Goal: Task Accomplishment & Management: Use online tool/utility

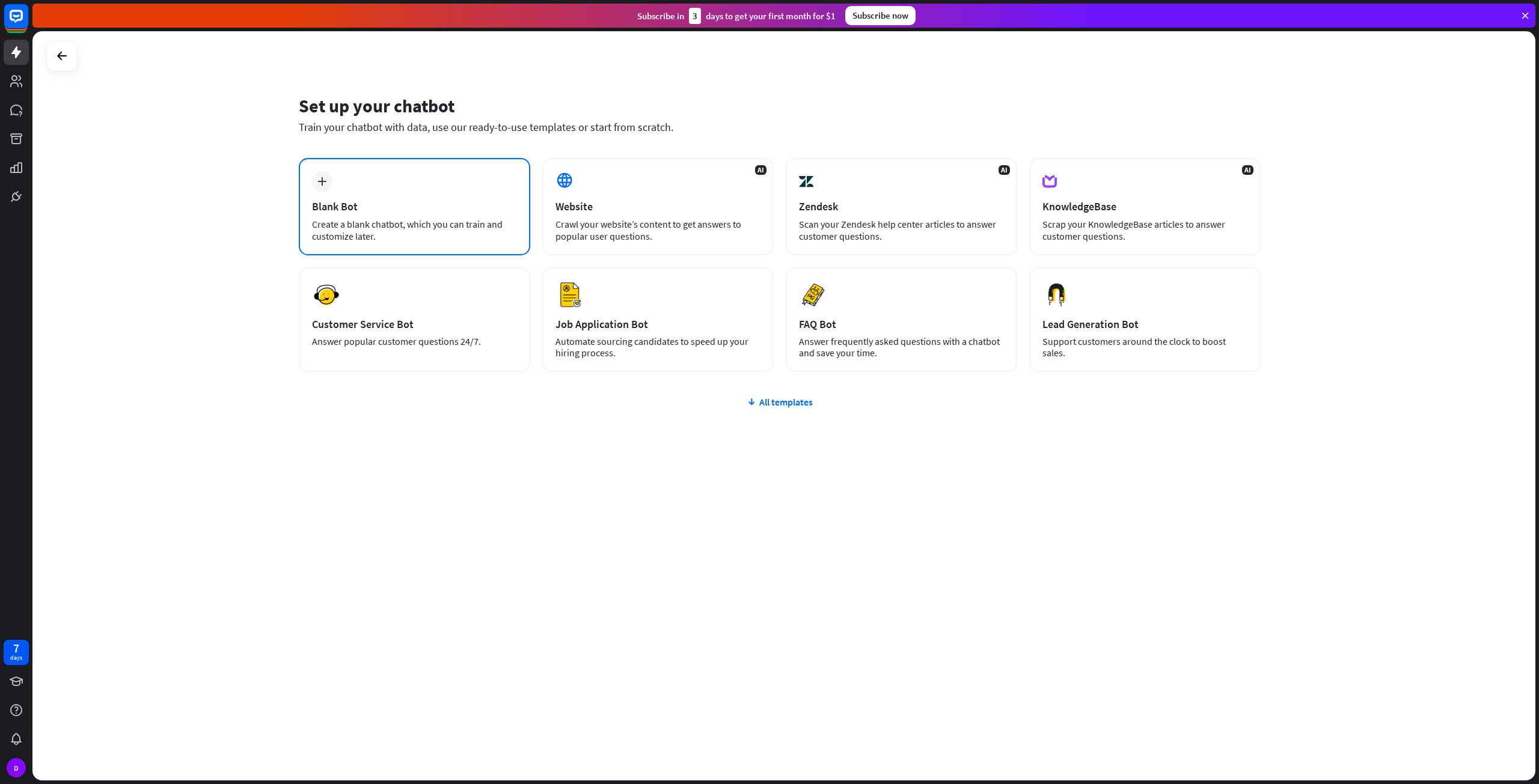
click at [438, 203] on div "Blank Bot" at bounding box center [415, 206] width 205 height 14
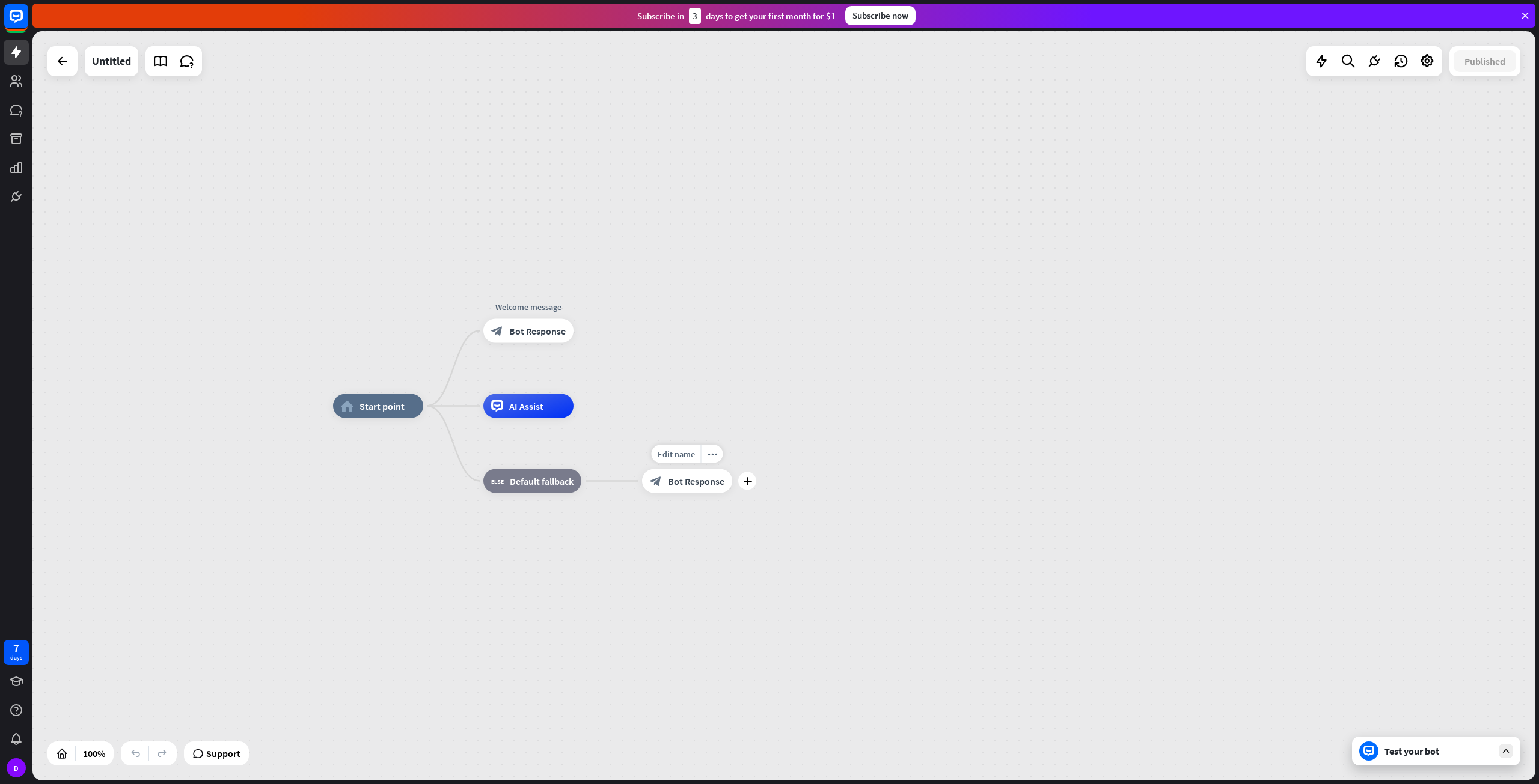
click at [677, 487] on div "block_bot_response Bot Response" at bounding box center [687, 481] width 90 height 24
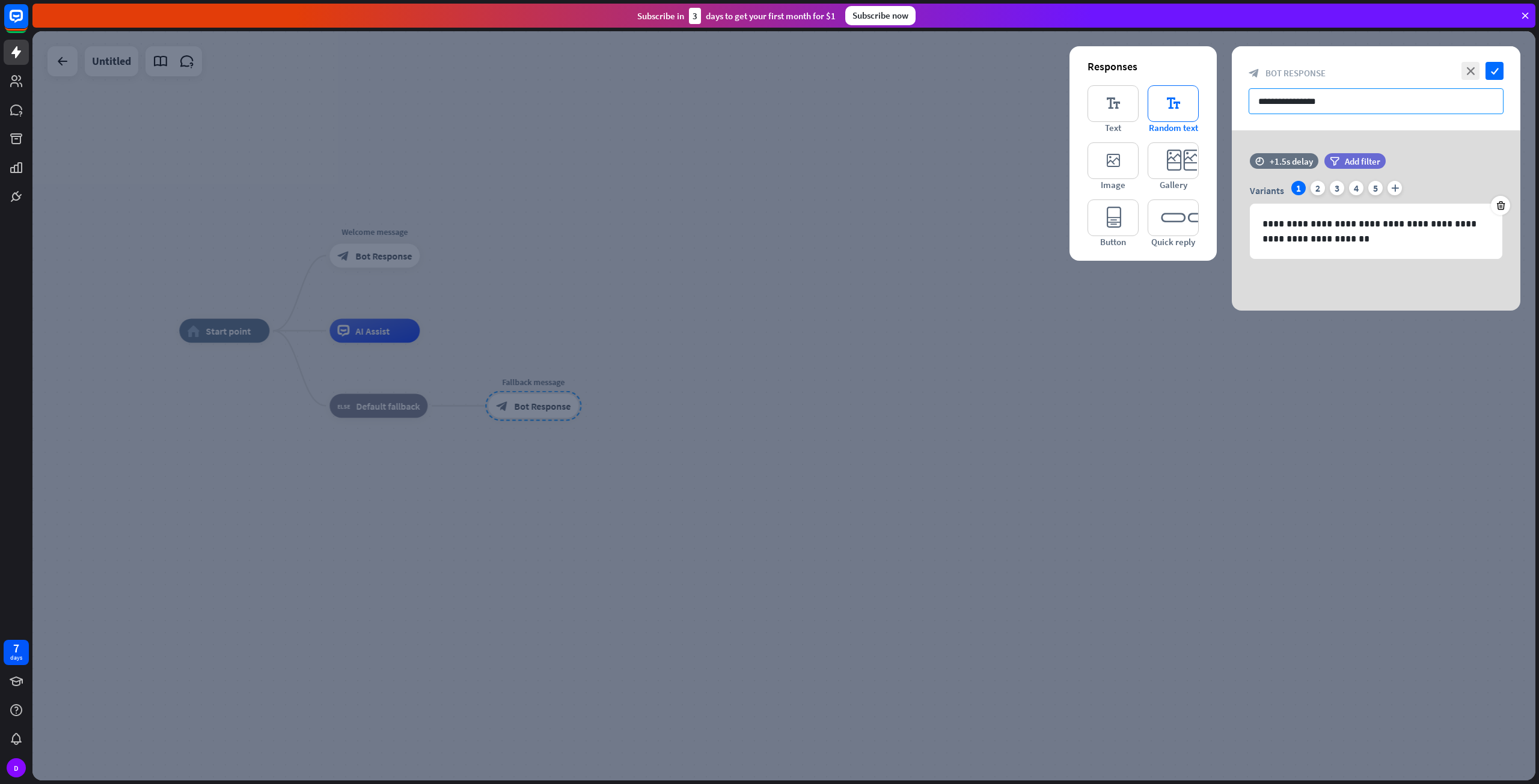
drag, startPoint x: 1321, startPoint y: 113, endPoint x: 1177, endPoint y: 113, distance: 144.0
click at [1232, 113] on div "**********" at bounding box center [1376, 178] width 289 height 264
click at [1307, 97] on input "**********" at bounding box center [1376, 101] width 255 height 26
click at [1429, 122] on div "**********" at bounding box center [1376, 88] width 289 height 84
drag, startPoint x: 1351, startPoint y: 91, endPoint x: 1209, endPoint y: 123, distance: 145.6
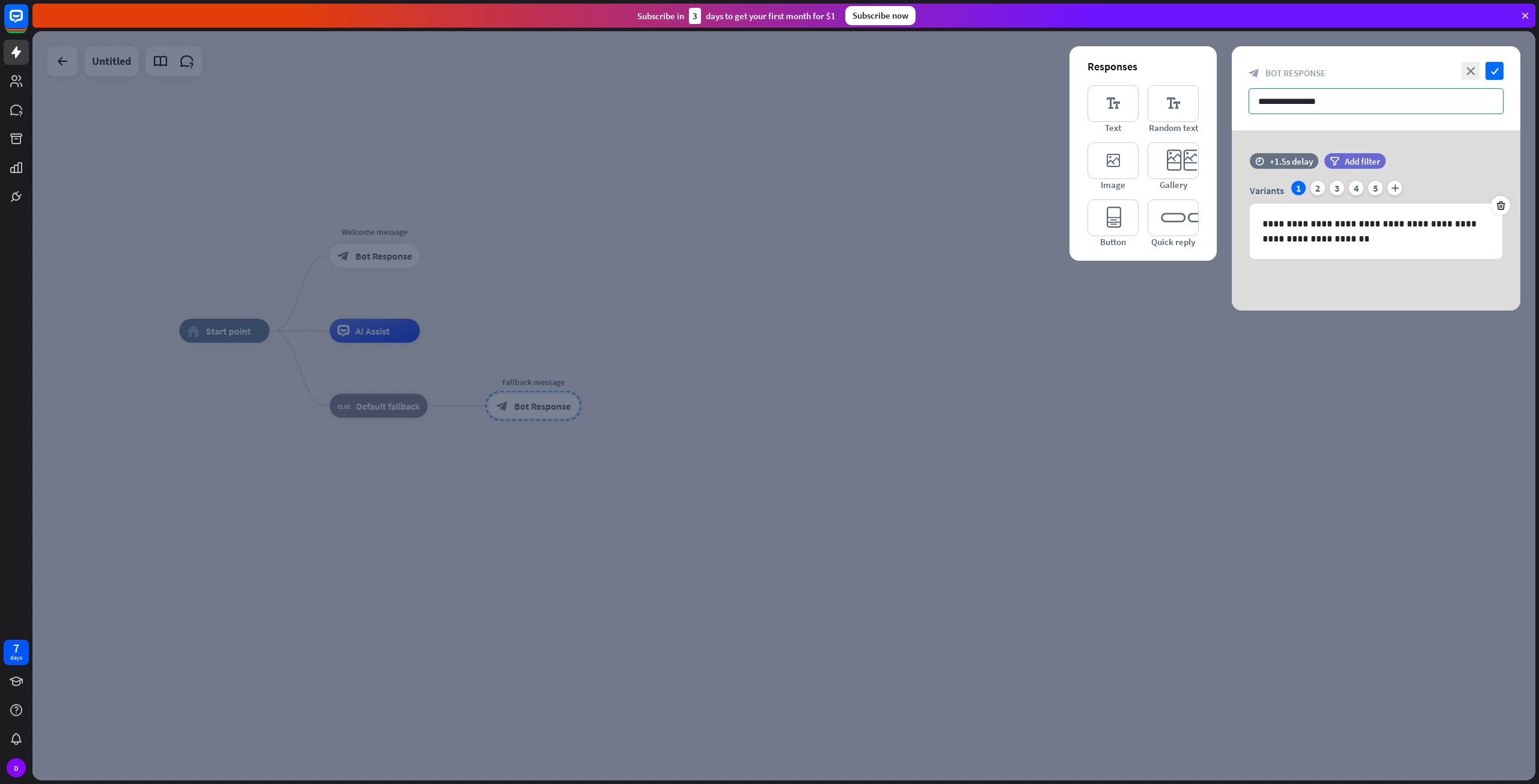
click at [1232, 123] on div "**********" at bounding box center [1376, 178] width 289 height 264
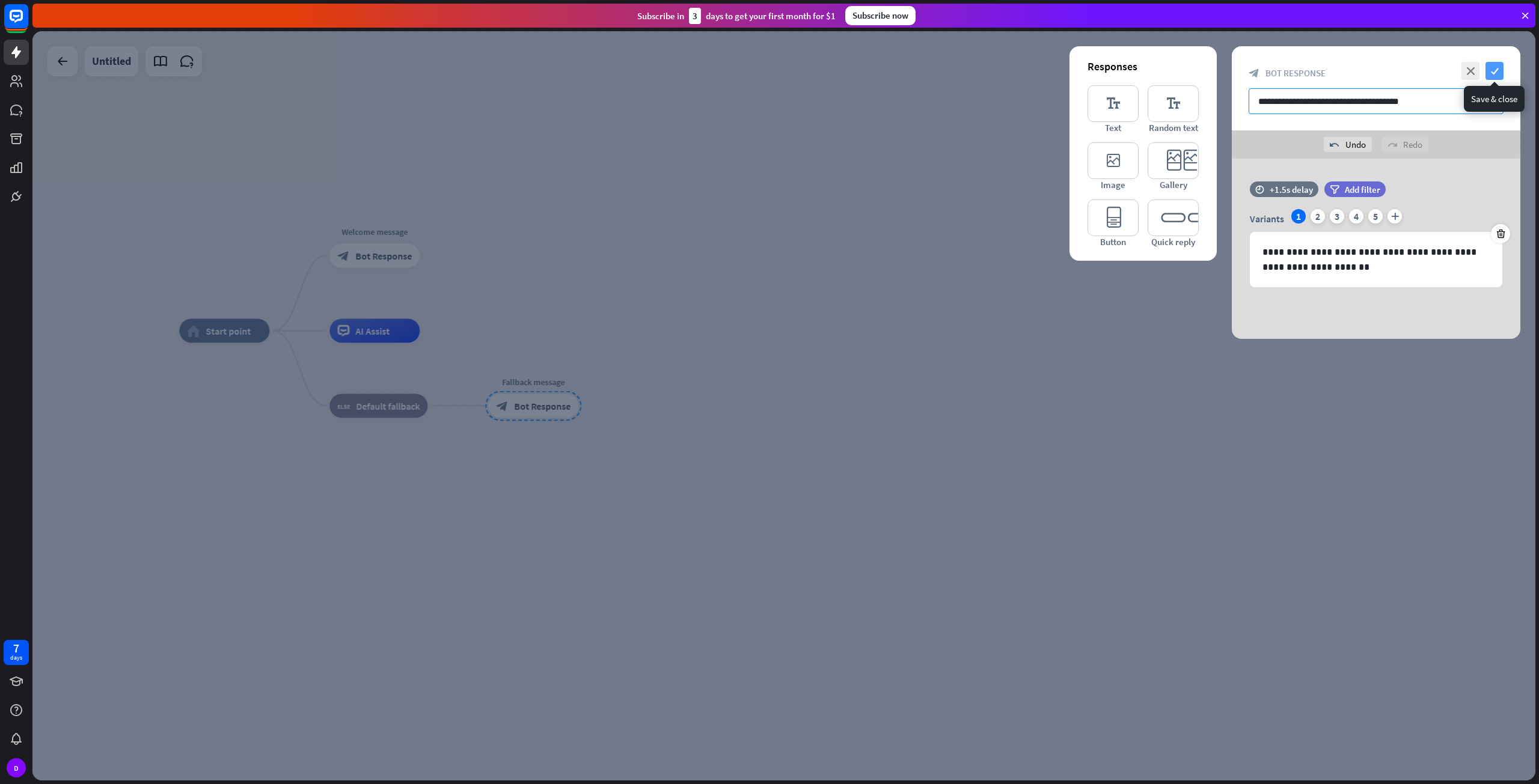
type input "**********"
click at [1486, 80] on icon "check" at bounding box center [1494, 71] width 18 height 18
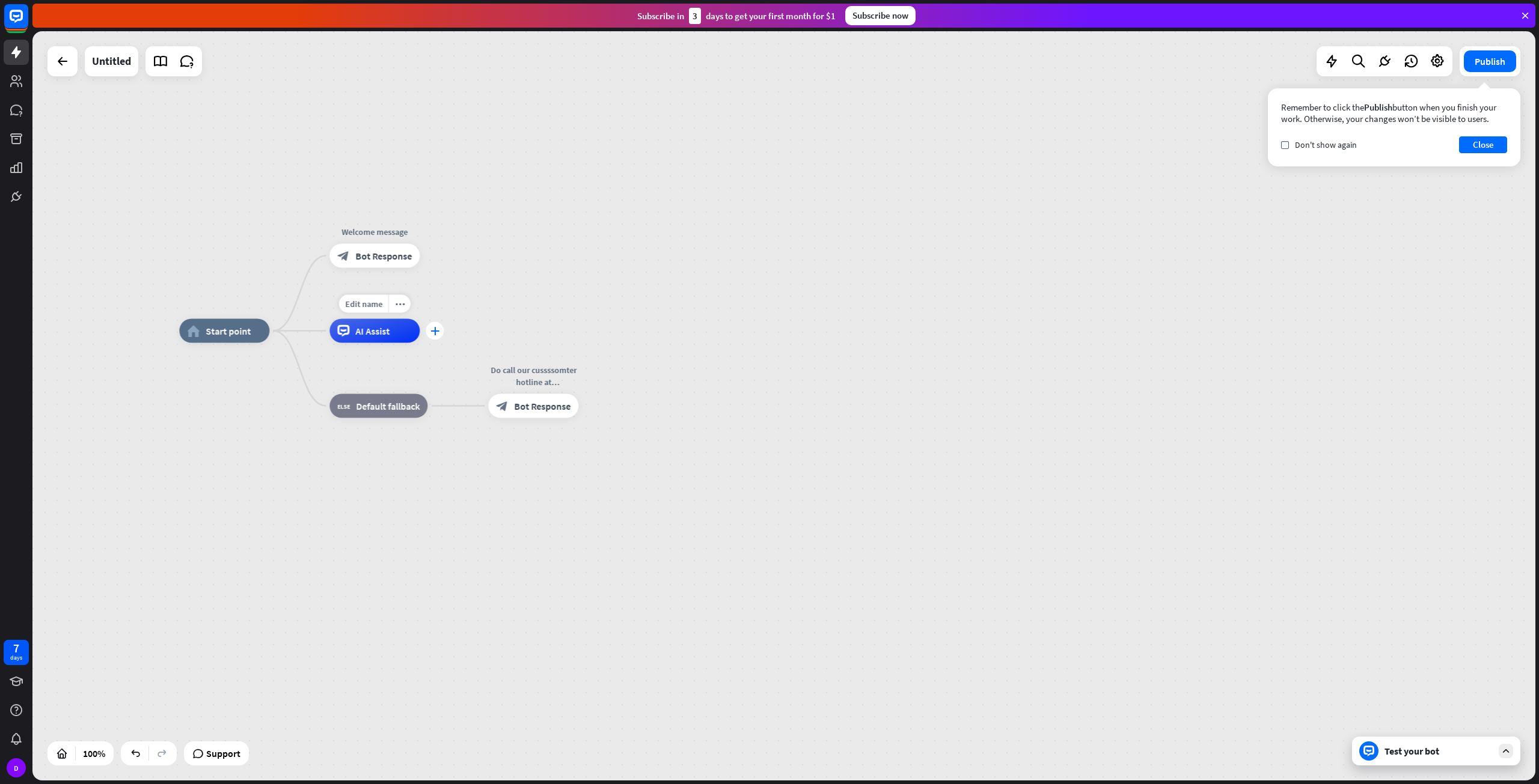
click at [430, 325] on div "plus" at bounding box center [434, 331] width 18 height 18
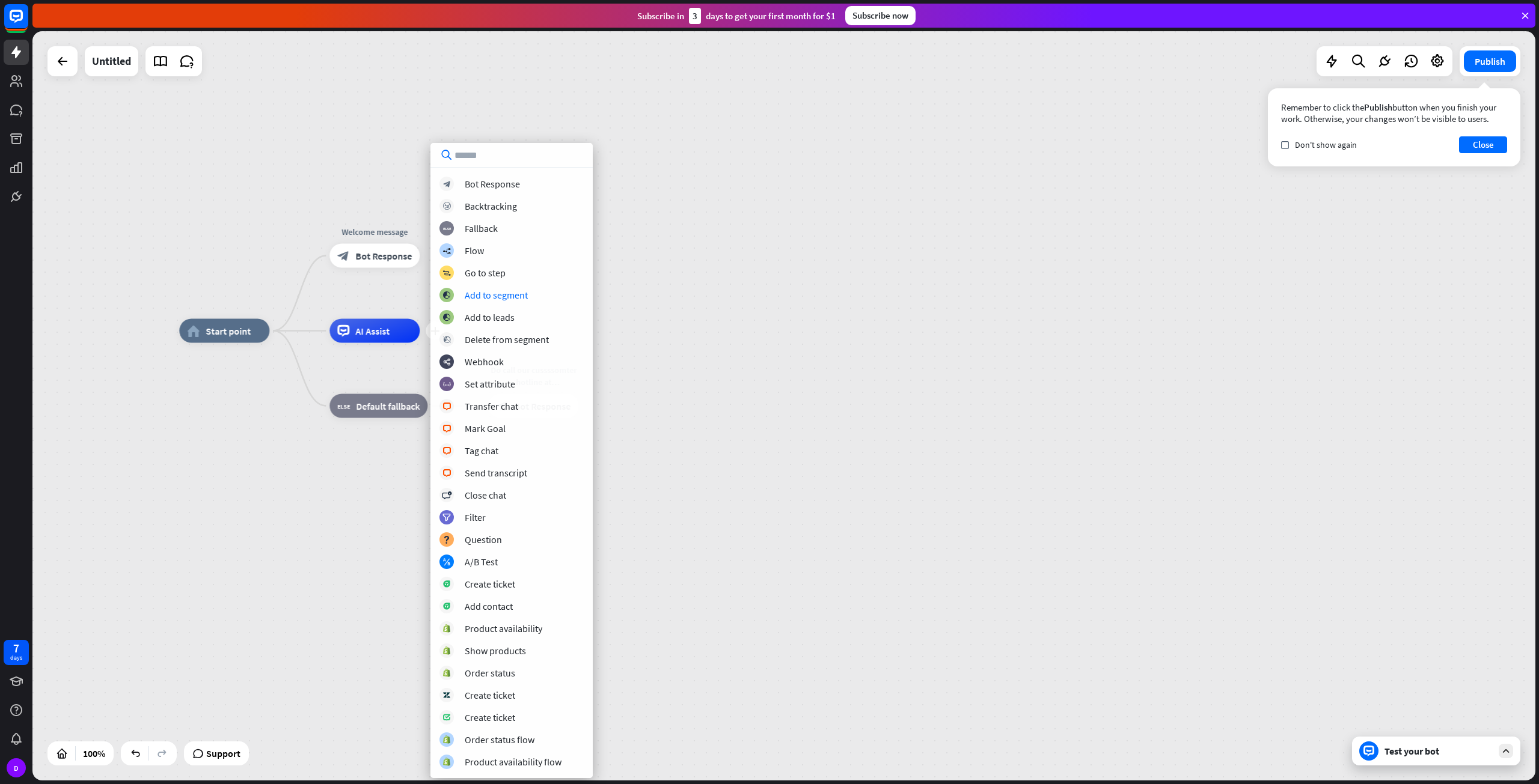
click at [672, 320] on div "home_2 Start point Welcome message block_bot_response Bot Response plus AI Assi…" at bounding box center [784, 406] width 1503 height 749
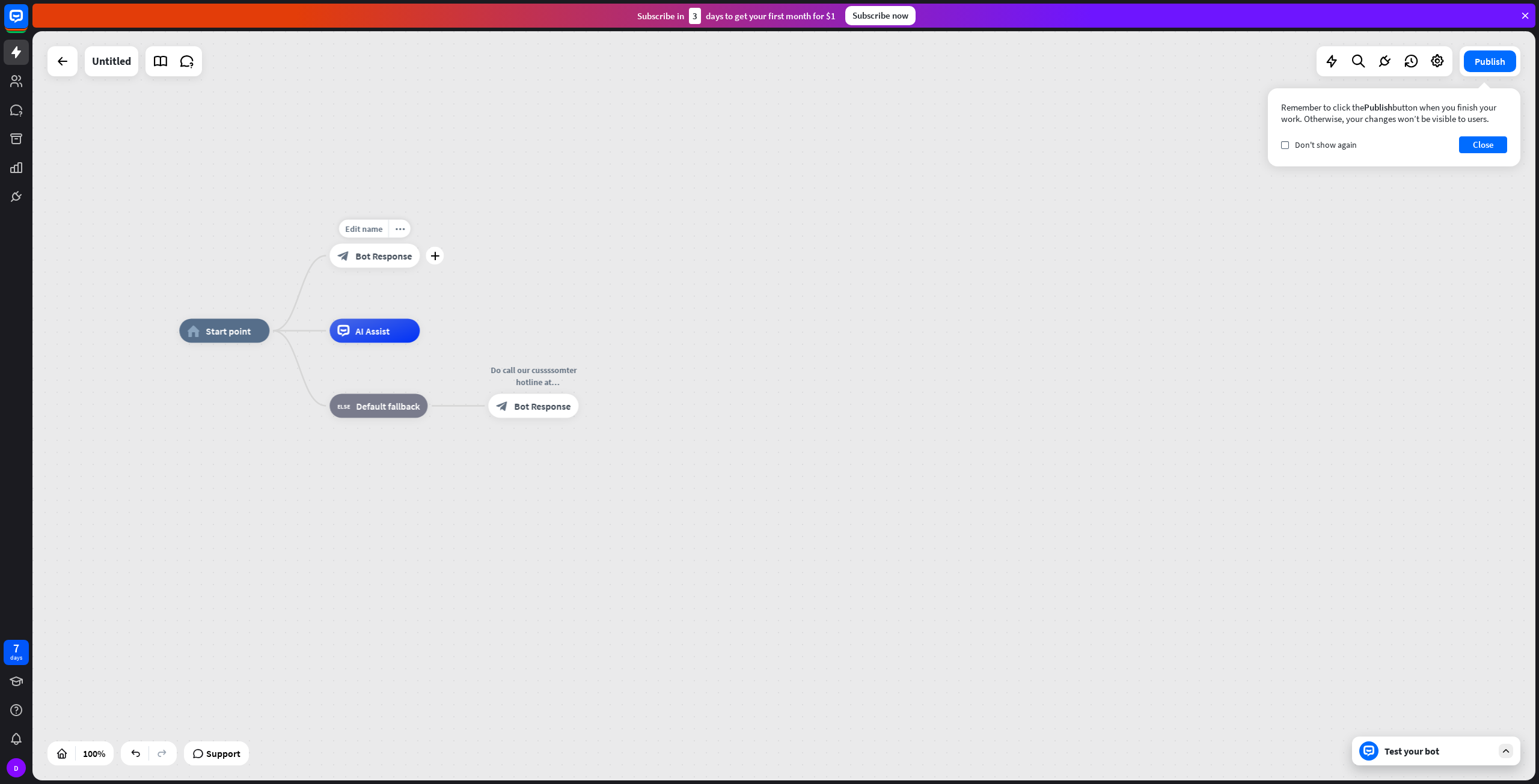
click at [393, 251] on span "Bot Response" at bounding box center [384, 255] width 57 height 12
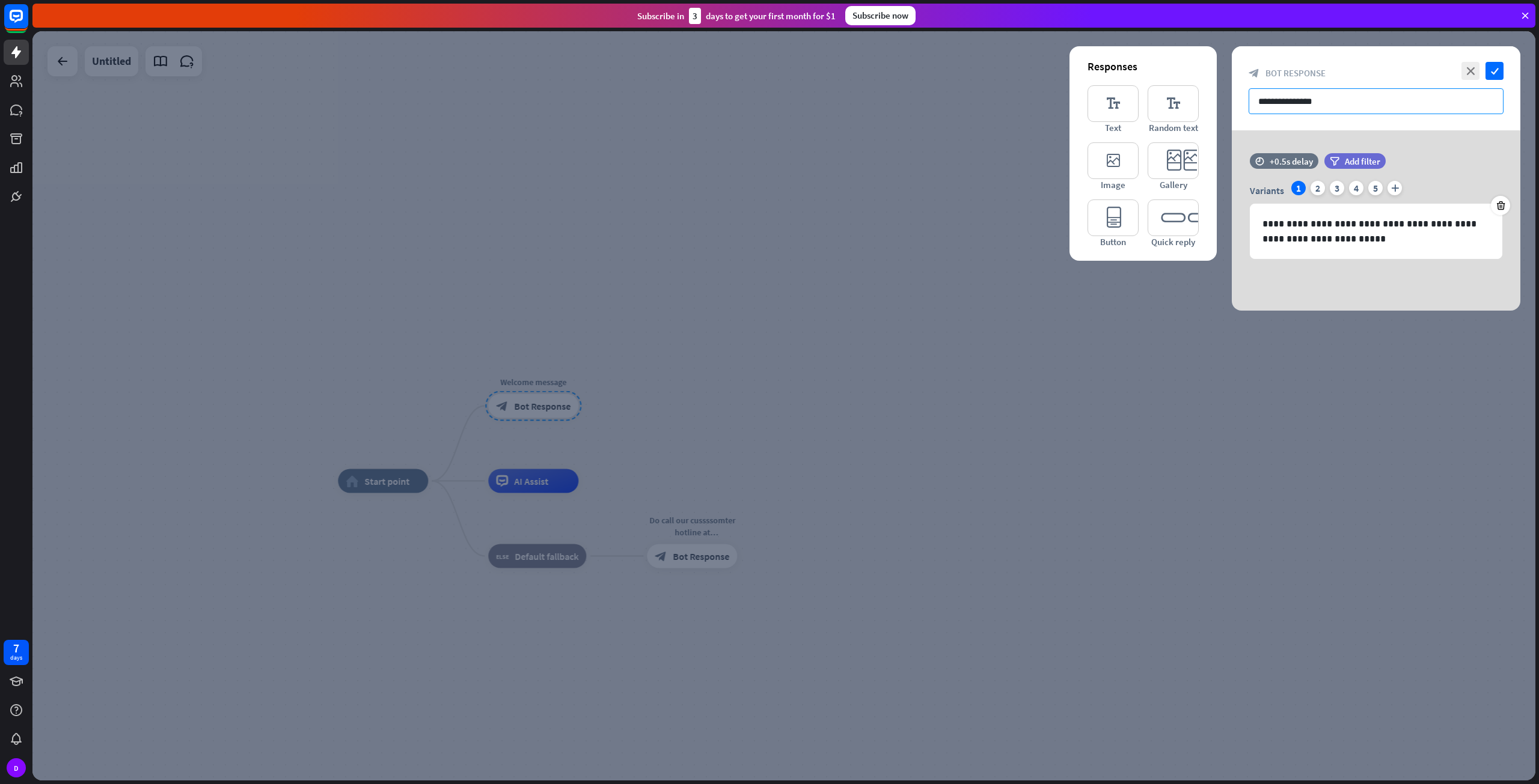
click at [1358, 102] on input "**********" at bounding box center [1376, 101] width 255 height 26
click at [1337, 245] on p "**********" at bounding box center [1376, 231] width 227 height 30
drag, startPoint x: 1337, startPoint y: 245, endPoint x: 1215, endPoint y: 195, distance: 131.8
click at [1232, 195] on div "**********" at bounding box center [1376, 220] width 289 height 180
copy p "**********"
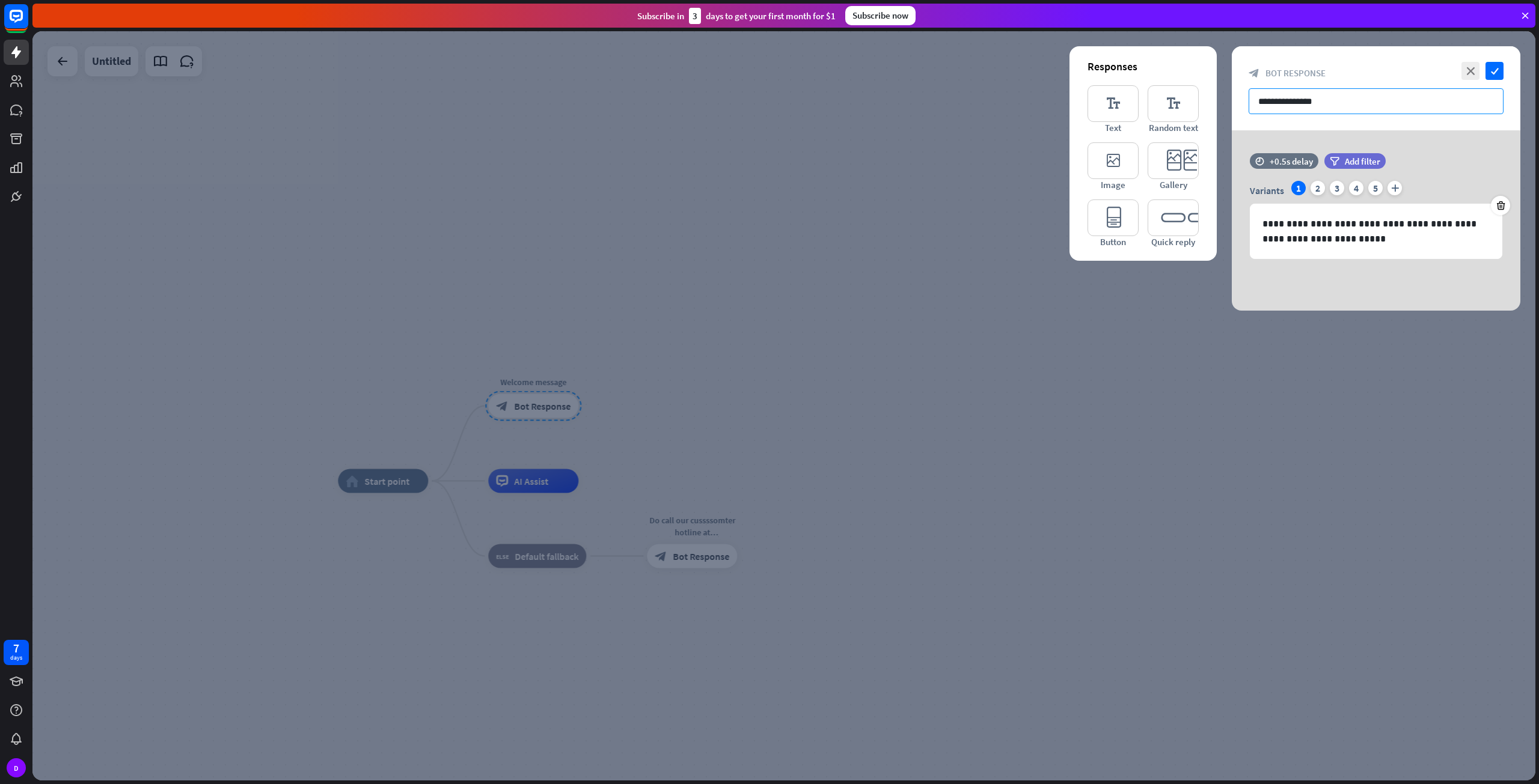
drag, startPoint x: 1376, startPoint y: 92, endPoint x: 1215, endPoint y: 90, distance: 161.0
click at [1232, 90] on div "**********" at bounding box center [1376, 178] width 289 height 264
paste input "**********"
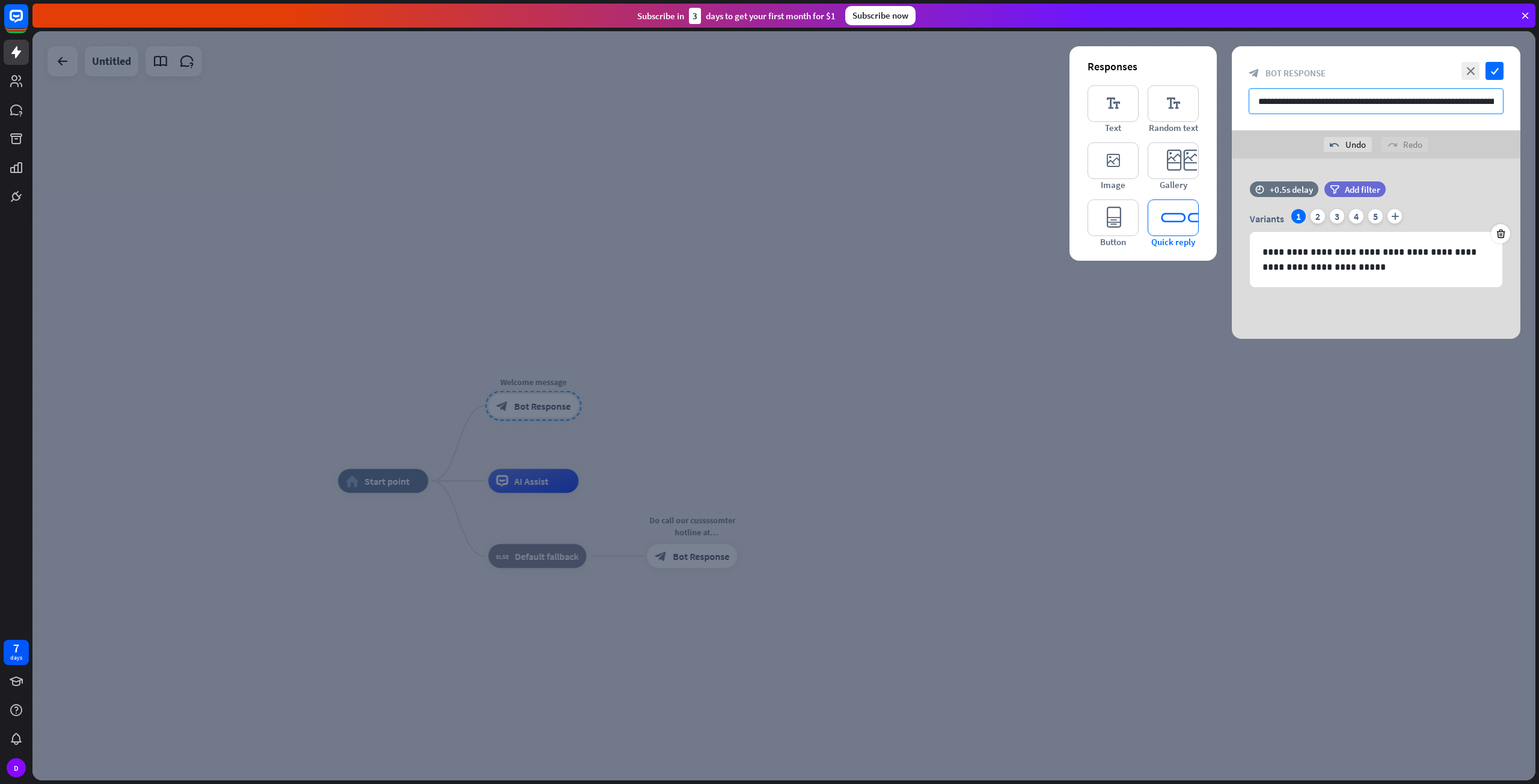
scroll to position [0, 32]
type input "**********"
click at [1224, 471] on div at bounding box center [784, 406] width 1503 height 749
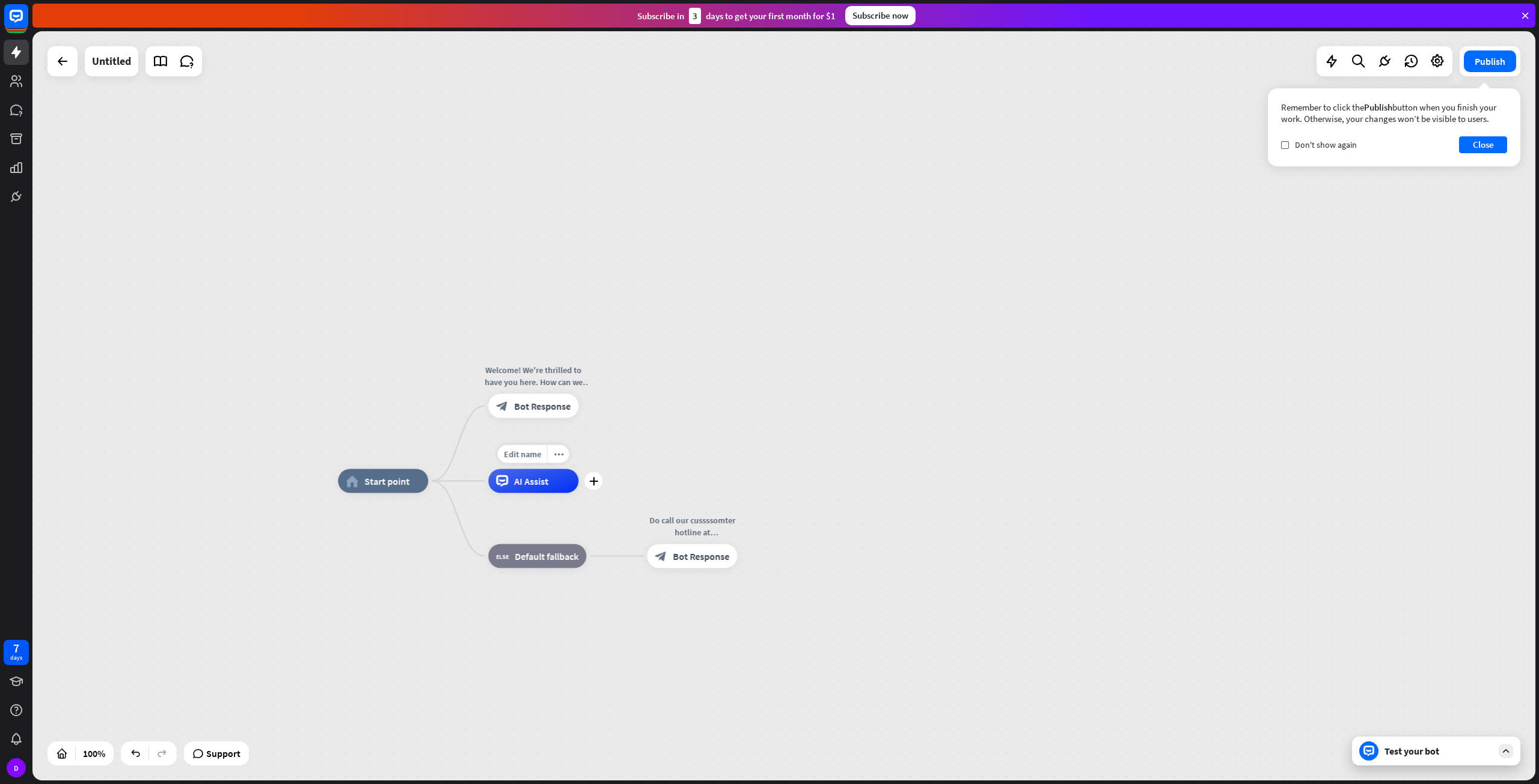
click at [553, 477] on div "AI Assist" at bounding box center [533, 481] width 90 height 24
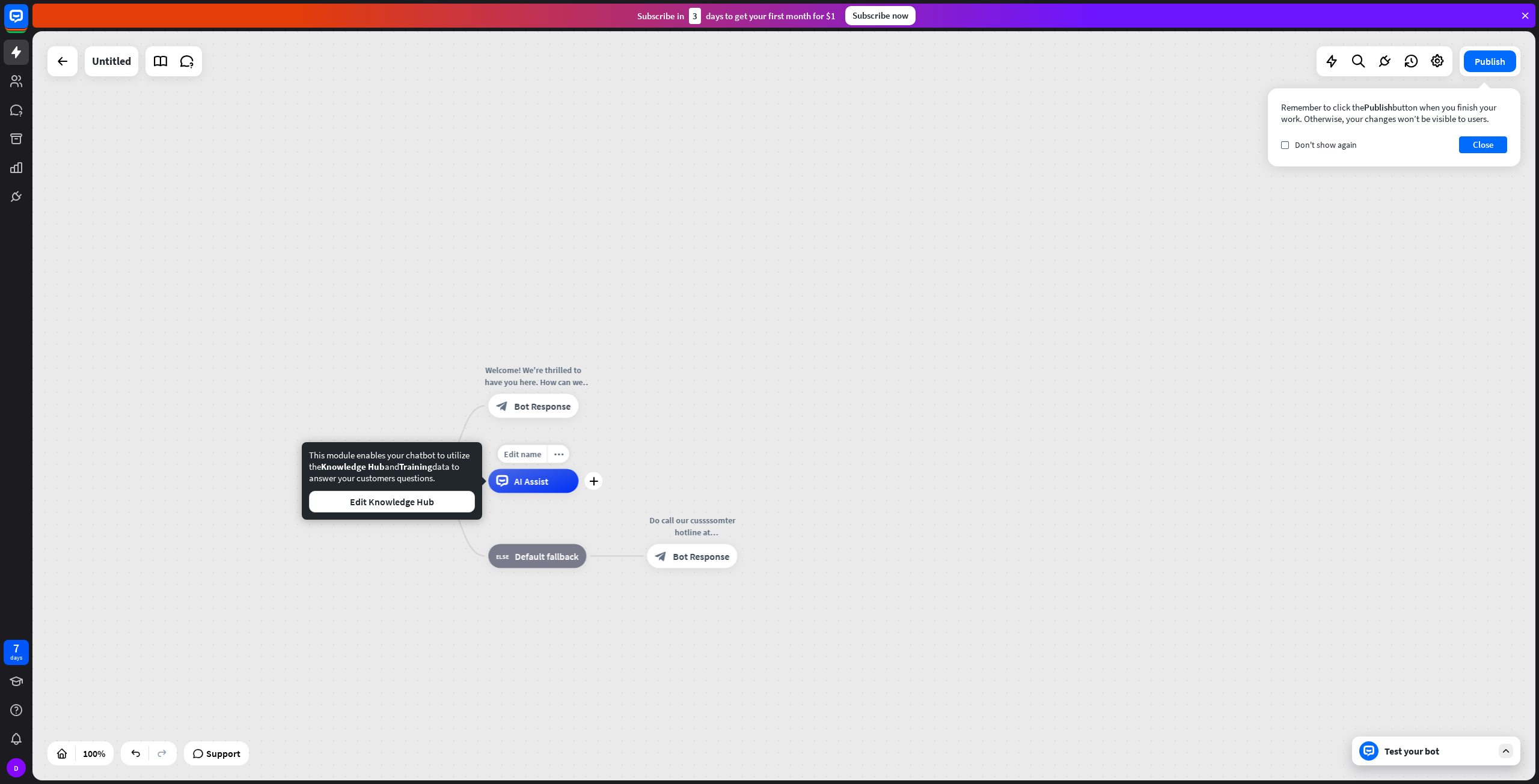
click at [578, 491] on div "Edit name more_horiz plus AI Assist" at bounding box center [533, 481] width 90 height 24
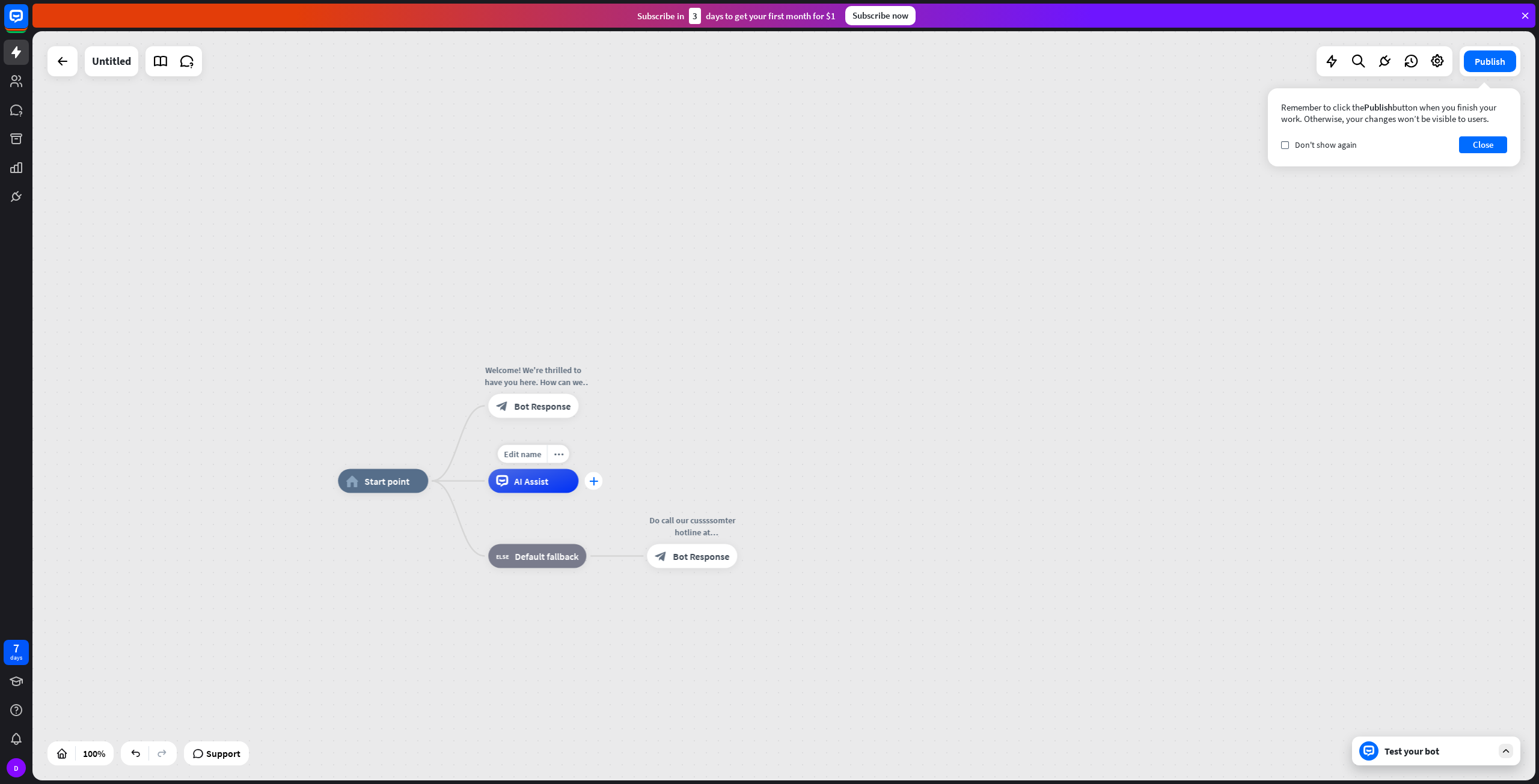
click at [590, 477] on icon "plus" at bounding box center [593, 481] width 9 height 9
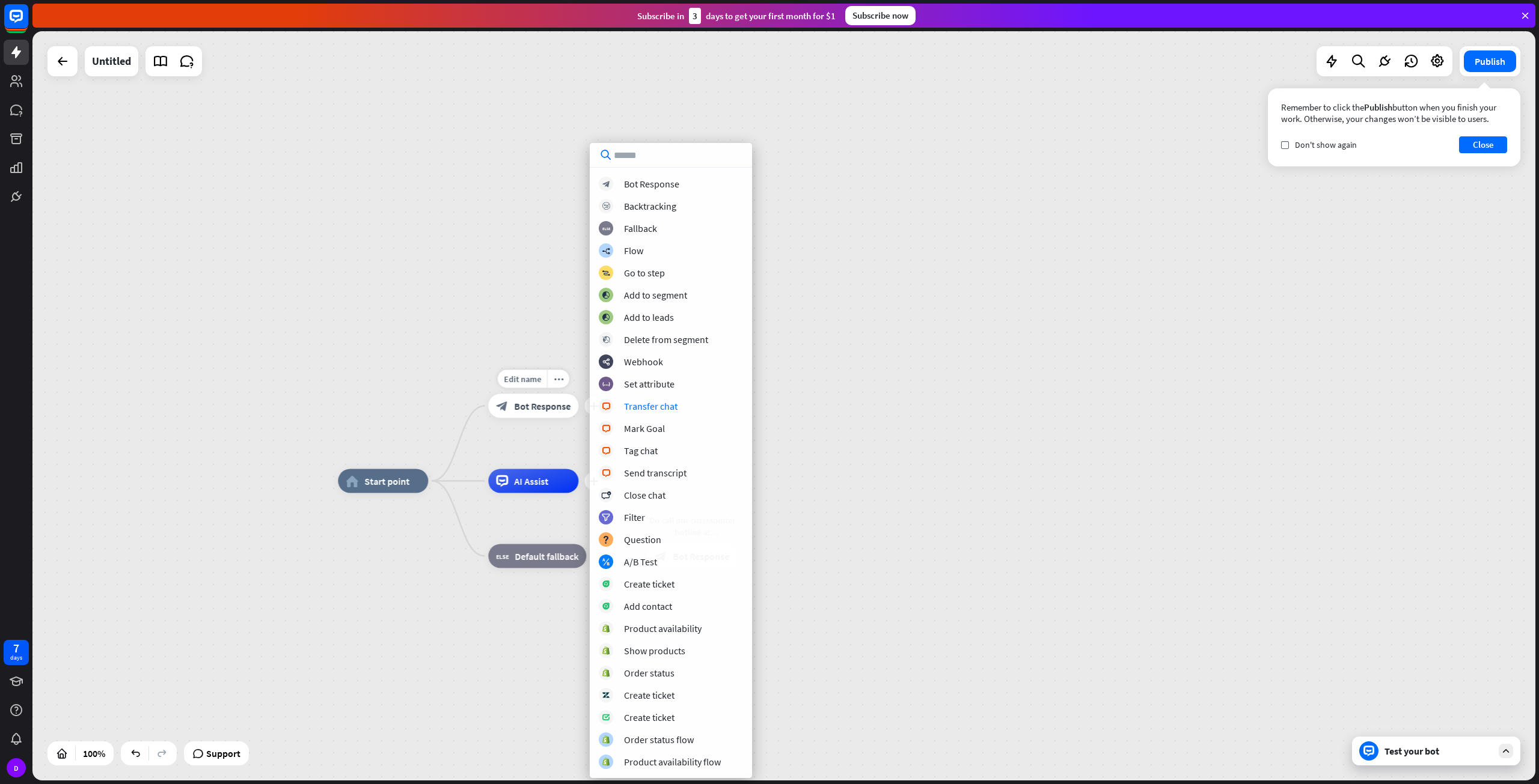
click at [548, 401] on span "Bot Response" at bounding box center [542, 406] width 57 height 12
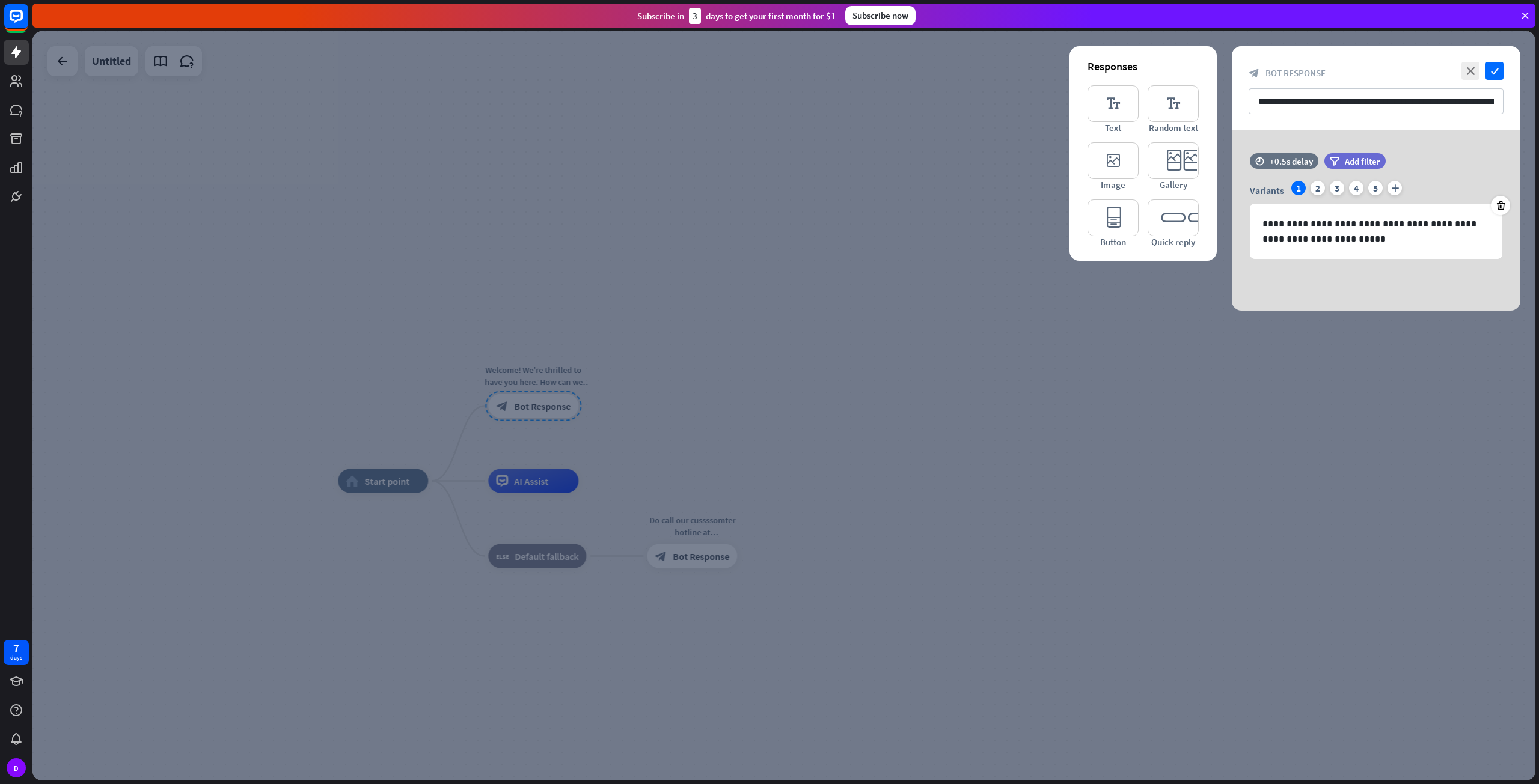
click at [580, 448] on div at bounding box center [784, 406] width 1503 height 749
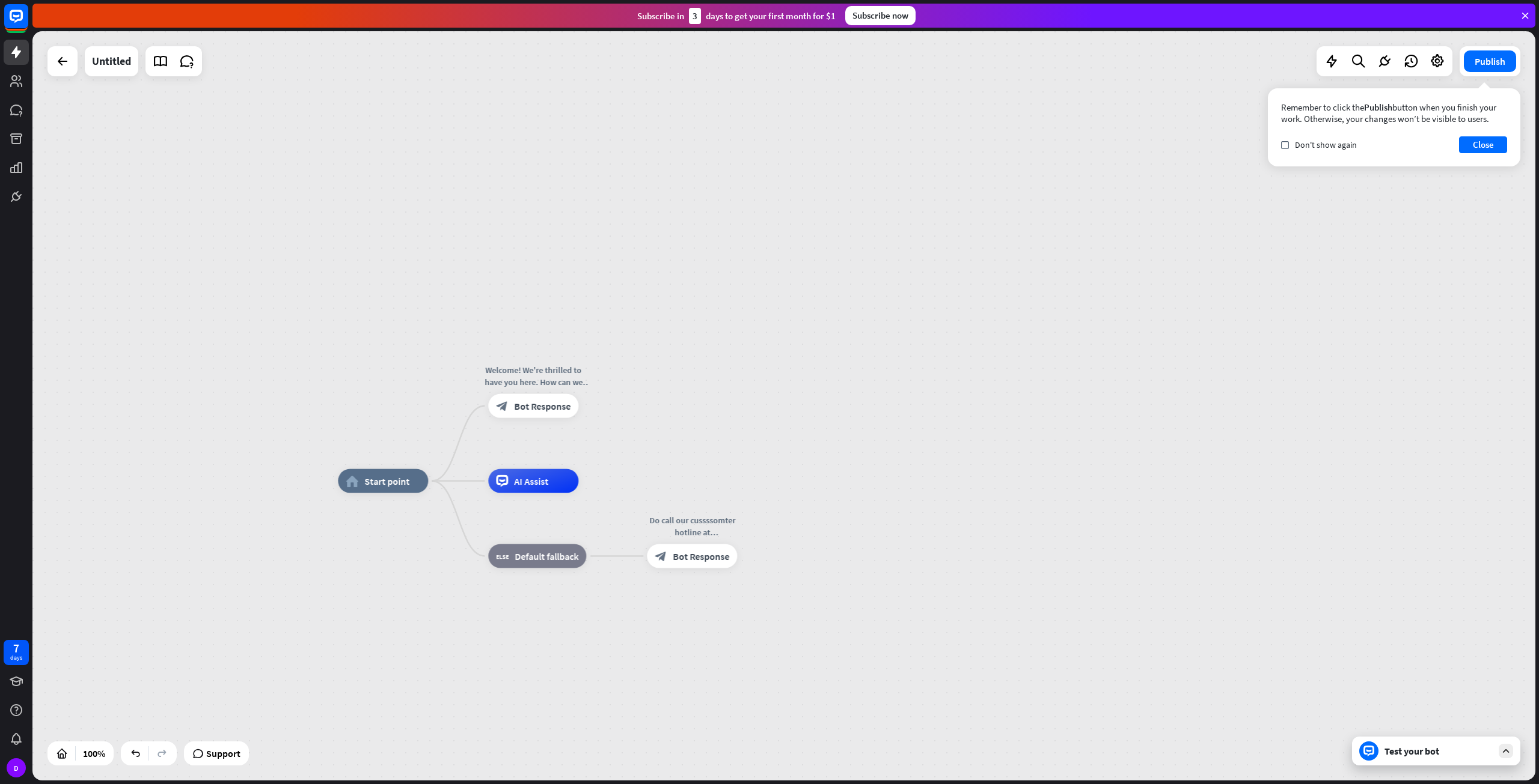
click at [1466, 78] on div "home_2 Start point Welcome! We're thrilled to have you here. How can we assist …" at bounding box center [784, 406] width 1503 height 749
click at [1501, 65] on button "Publish" at bounding box center [1489, 61] width 52 height 21
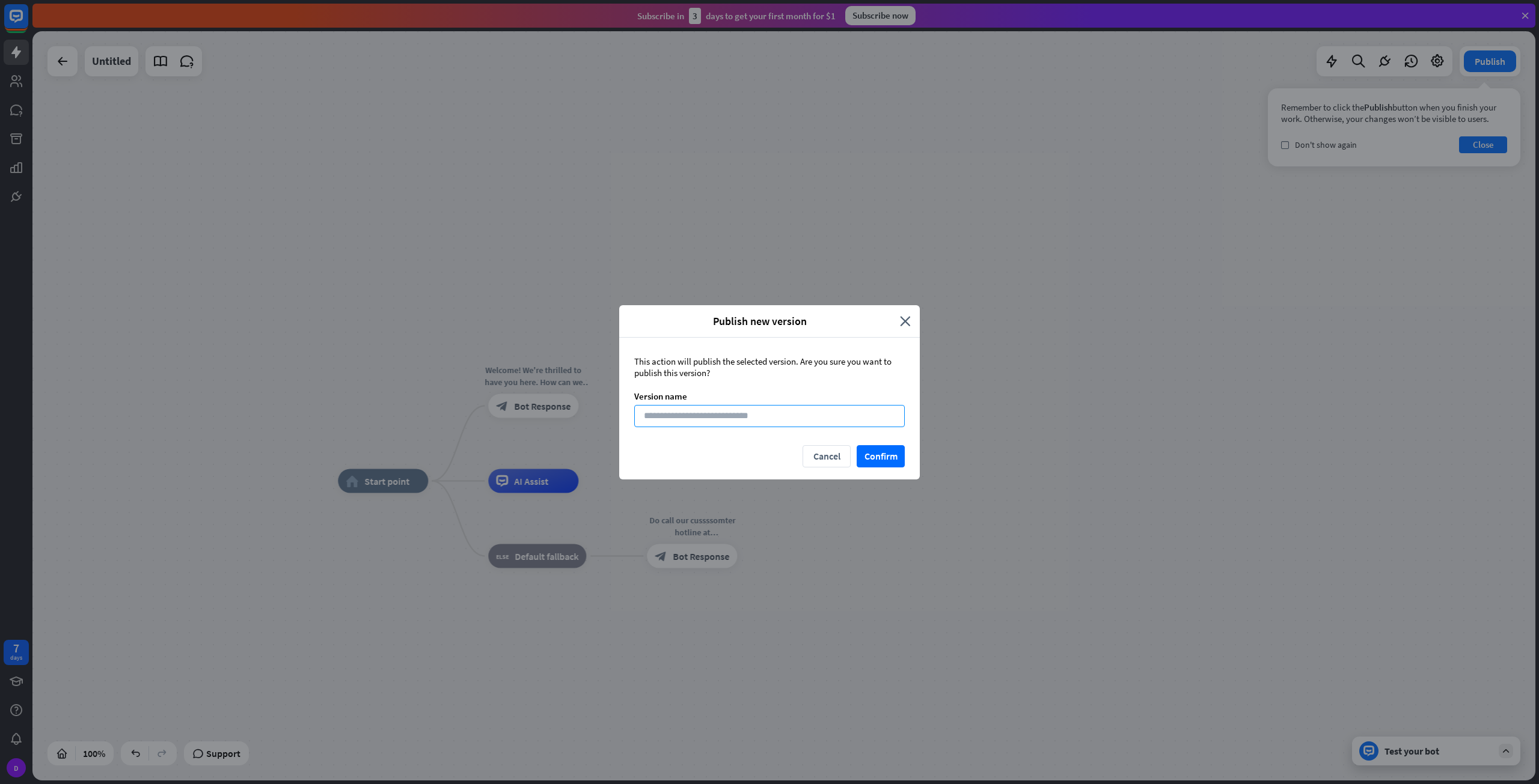
click at [810, 407] on input at bounding box center [769, 416] width 270 height 22
type input "****"
click at [872, 474] on div "Cancel Confirm" at bounding box center [769, 462] width 300 height 34
click at [904, 451] on button "Confirm" at bounding box center [880, 456] width 48 height 22
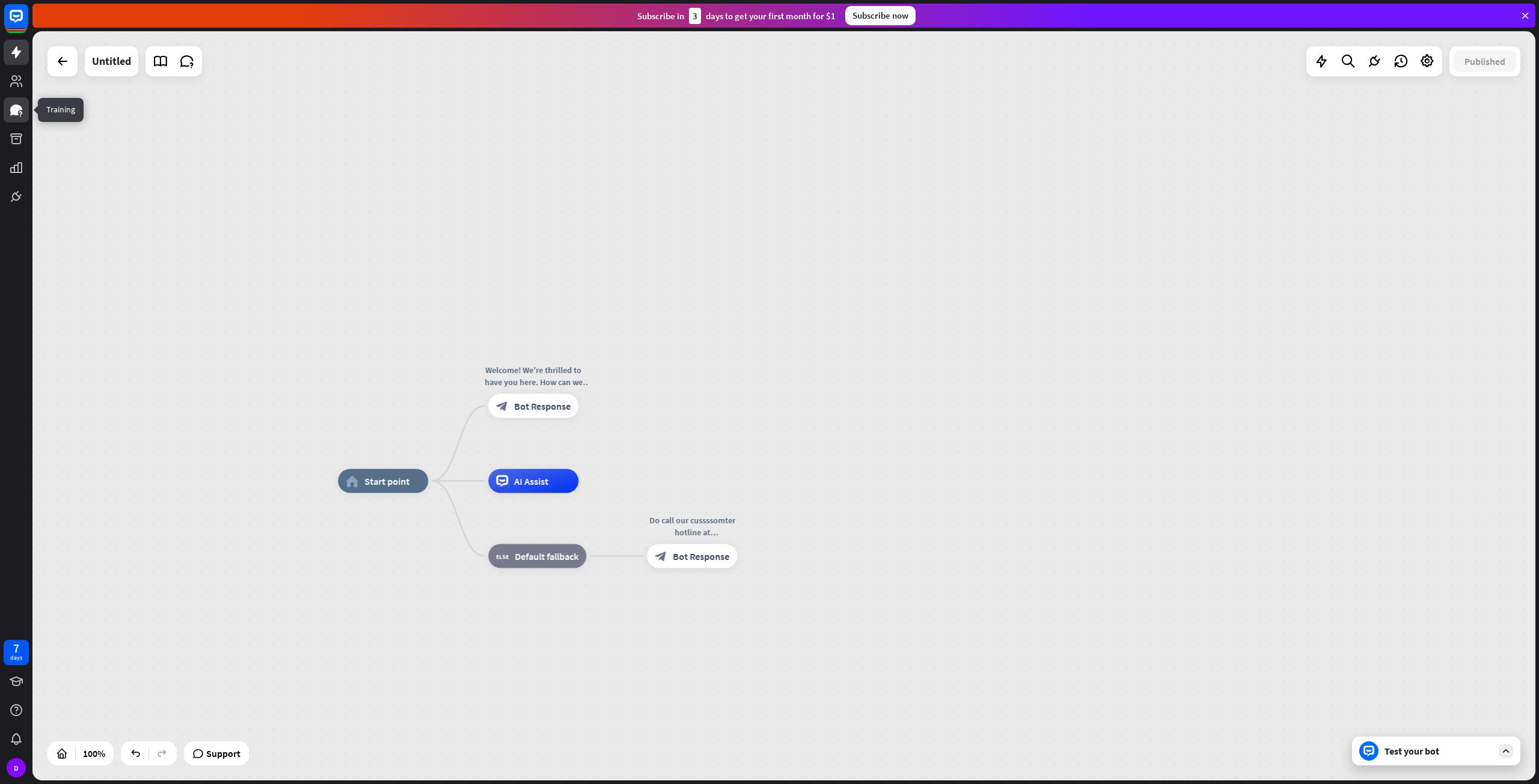
click at [10, 112] on icon at bounding box center [16, 110] width 14 height 14
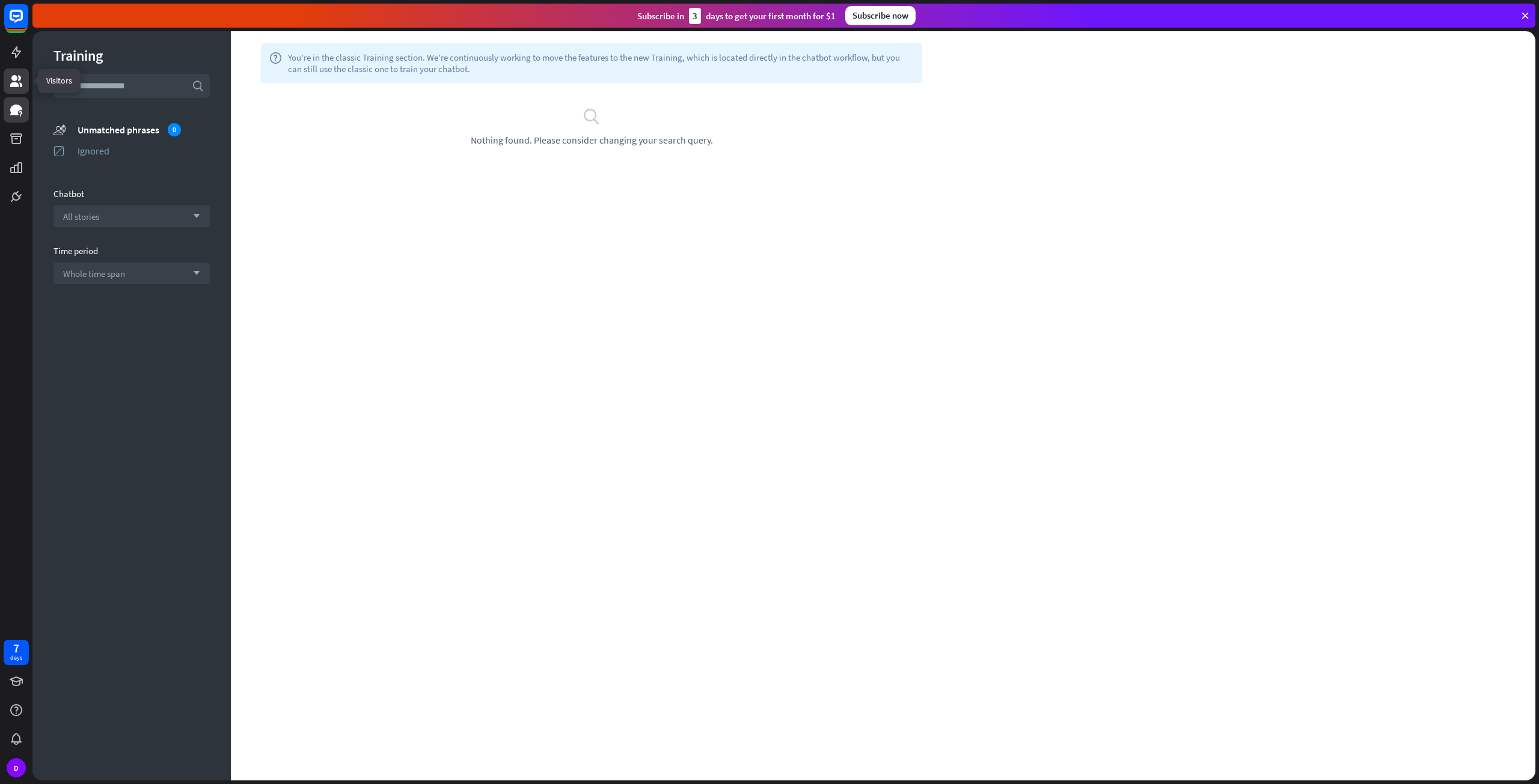
click at [17, 75] on icon at bounding box center [16, 81] width 14 height 14
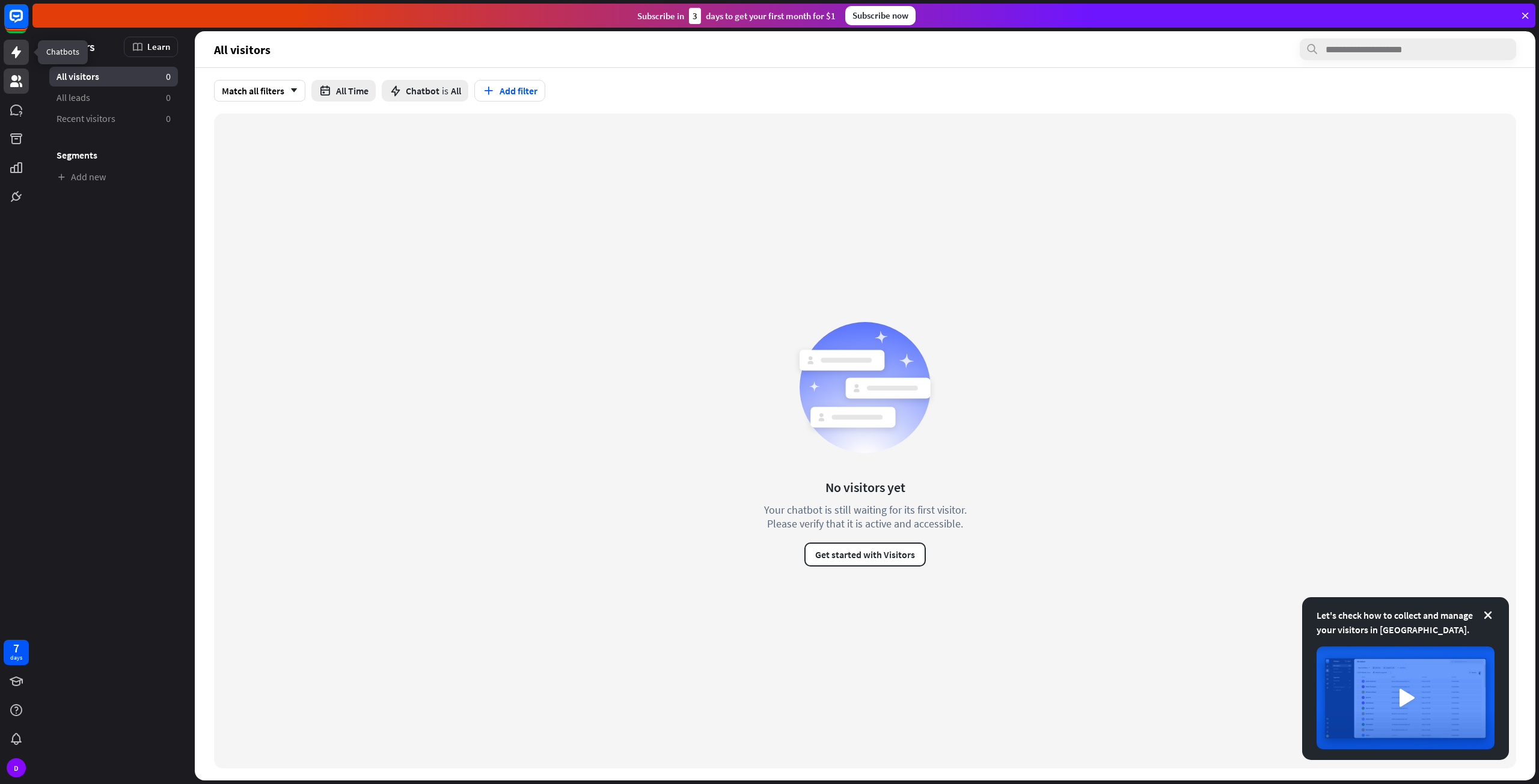
click at [14, 62] on link at bounding box center [17, 52] width 25 height 25
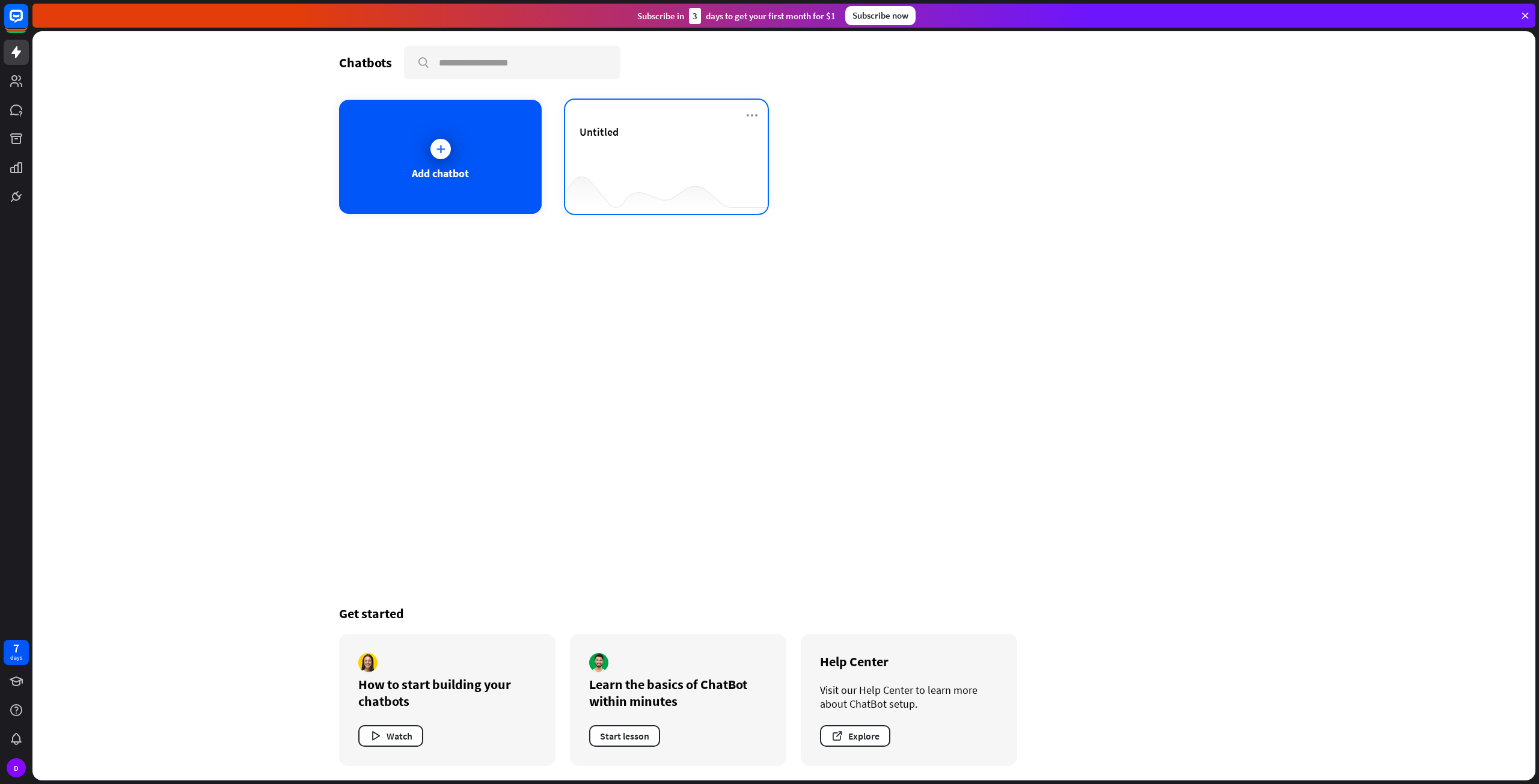
click at [665, 160] on div "Untitled" at bounding box center [666, 146] width 173 height 42
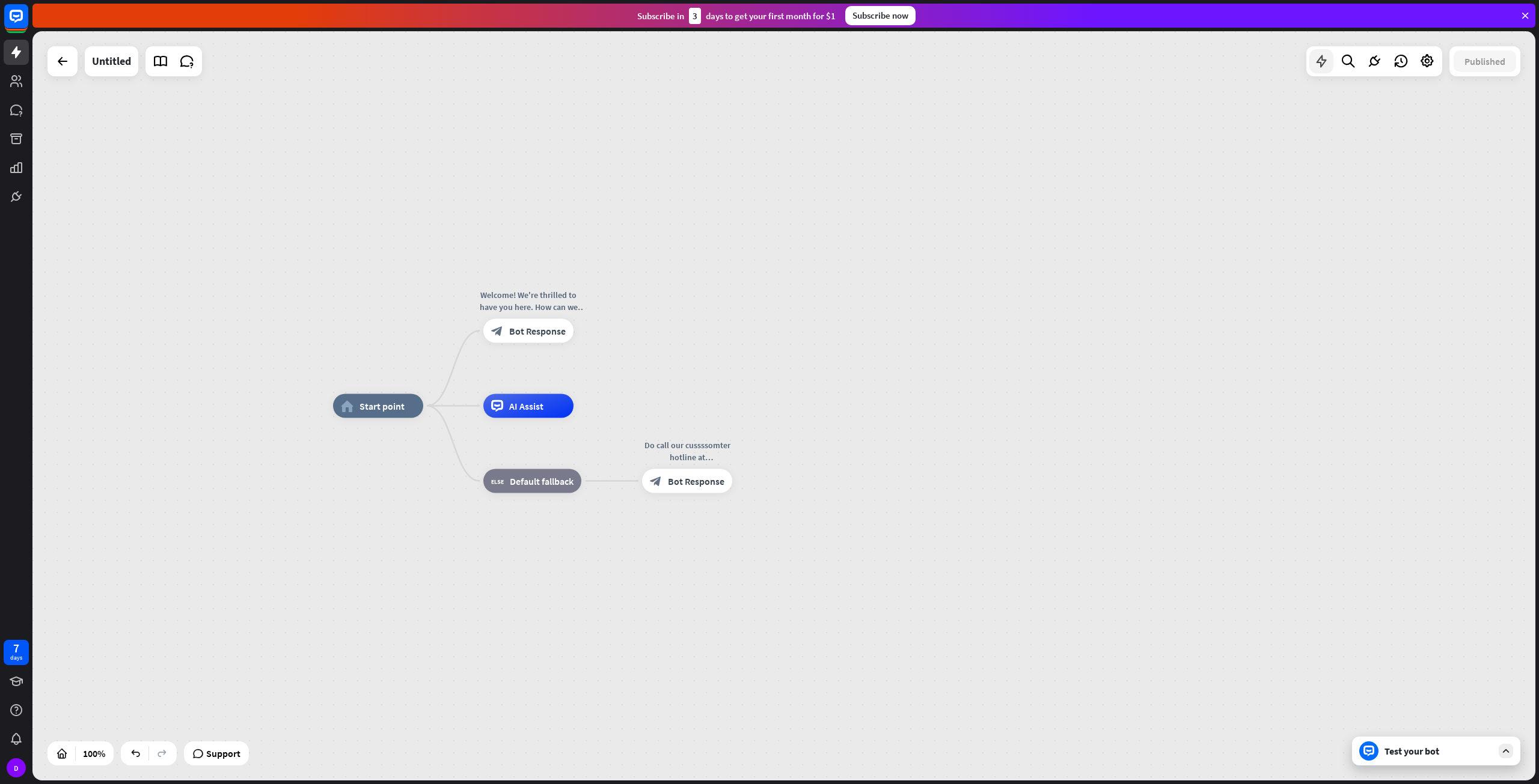
click at [1325, 67] on icon at bounding box center [1321, 61] width 16 height 16
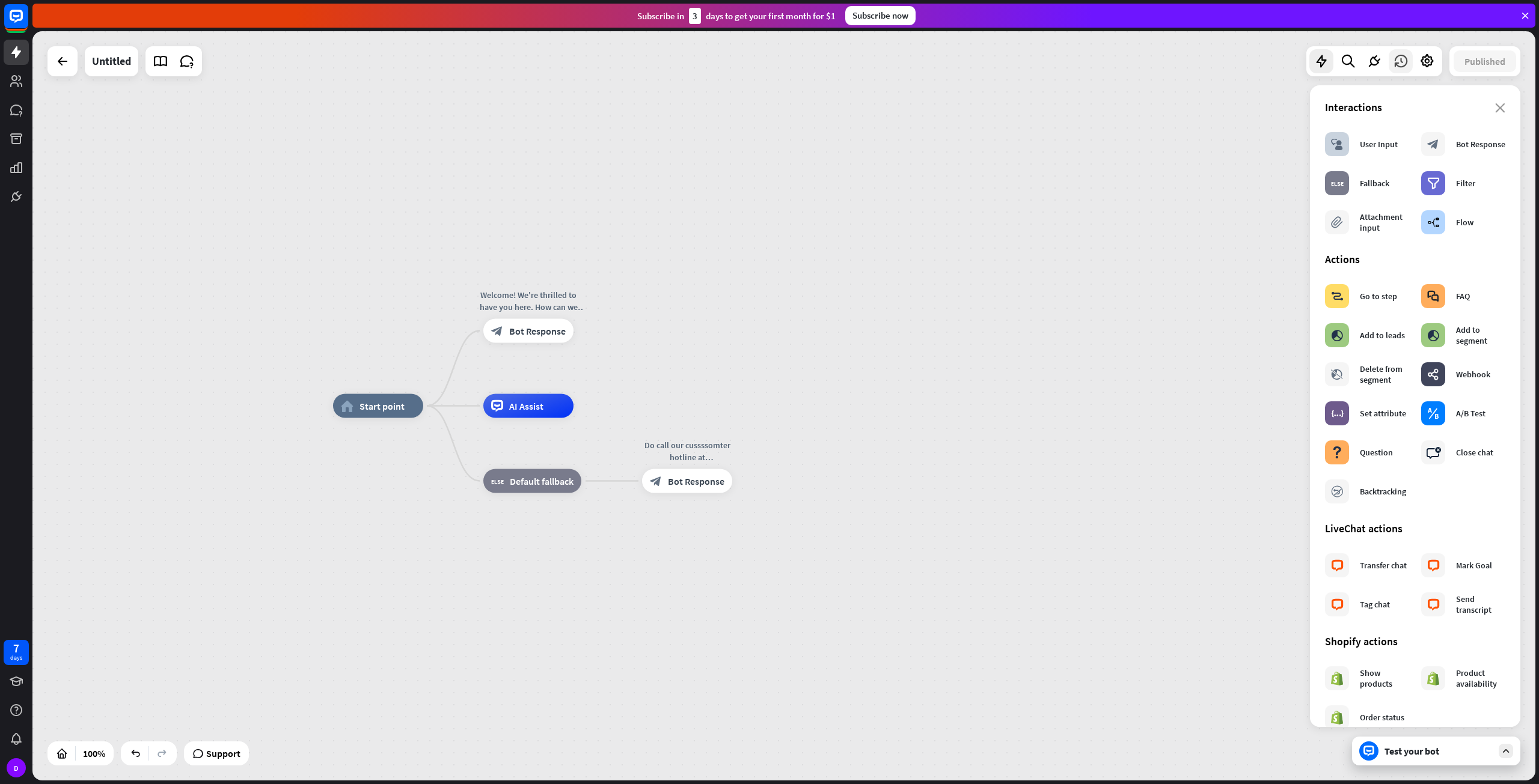
click at [1394, 58] on icon at bounding box center [1401, 61] width 16 height 16
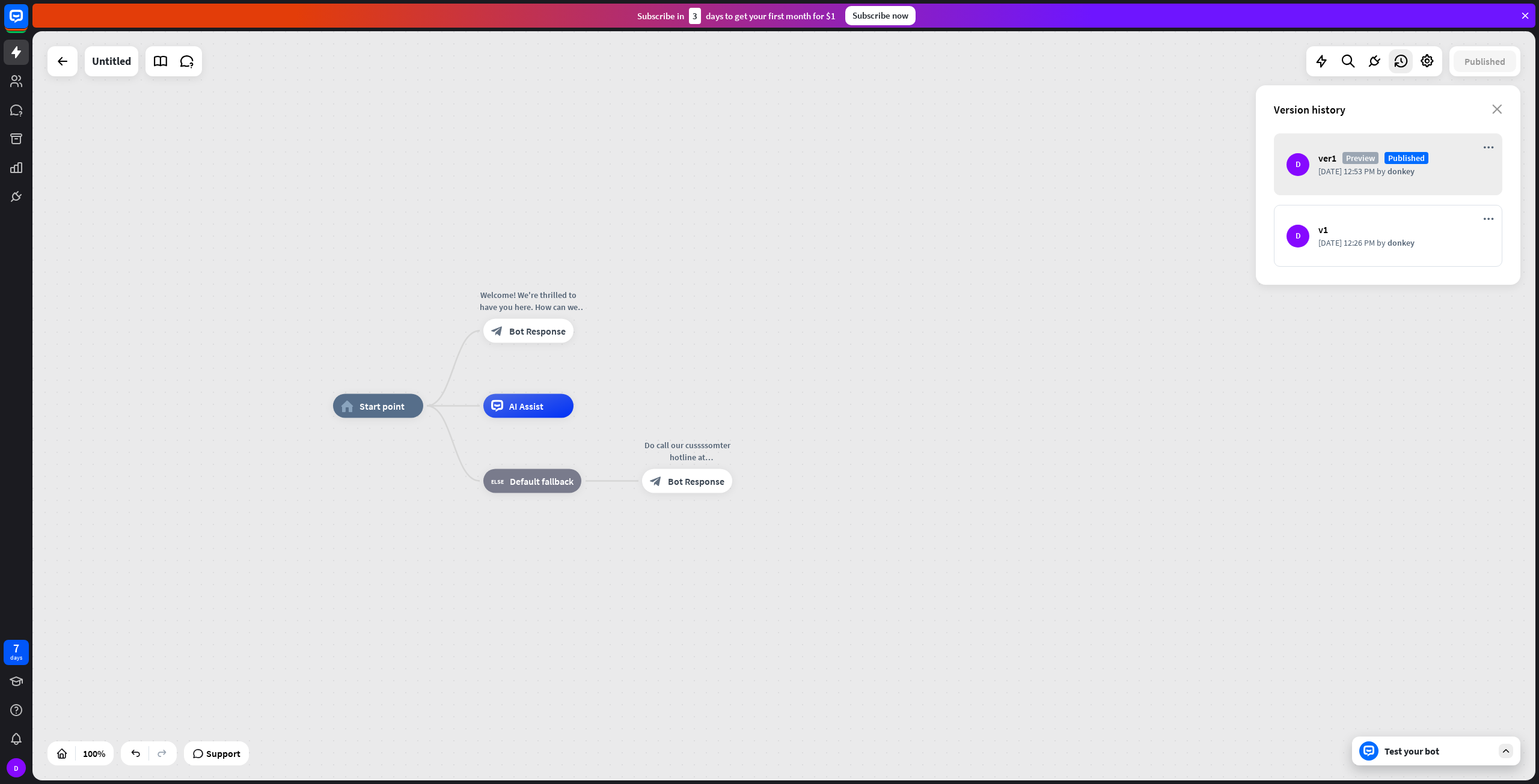
click at [1432, 168] on div "[DATE] 12:53 PM by donkey" at bounding box center [1403, 171] width 171 height 11
click at [1406, 153] on span "Published" at bounding box center [1407, 158] width 44 height 12
click at [1437, 54] on div at bounding box center [1427, 61] width 24 height 24
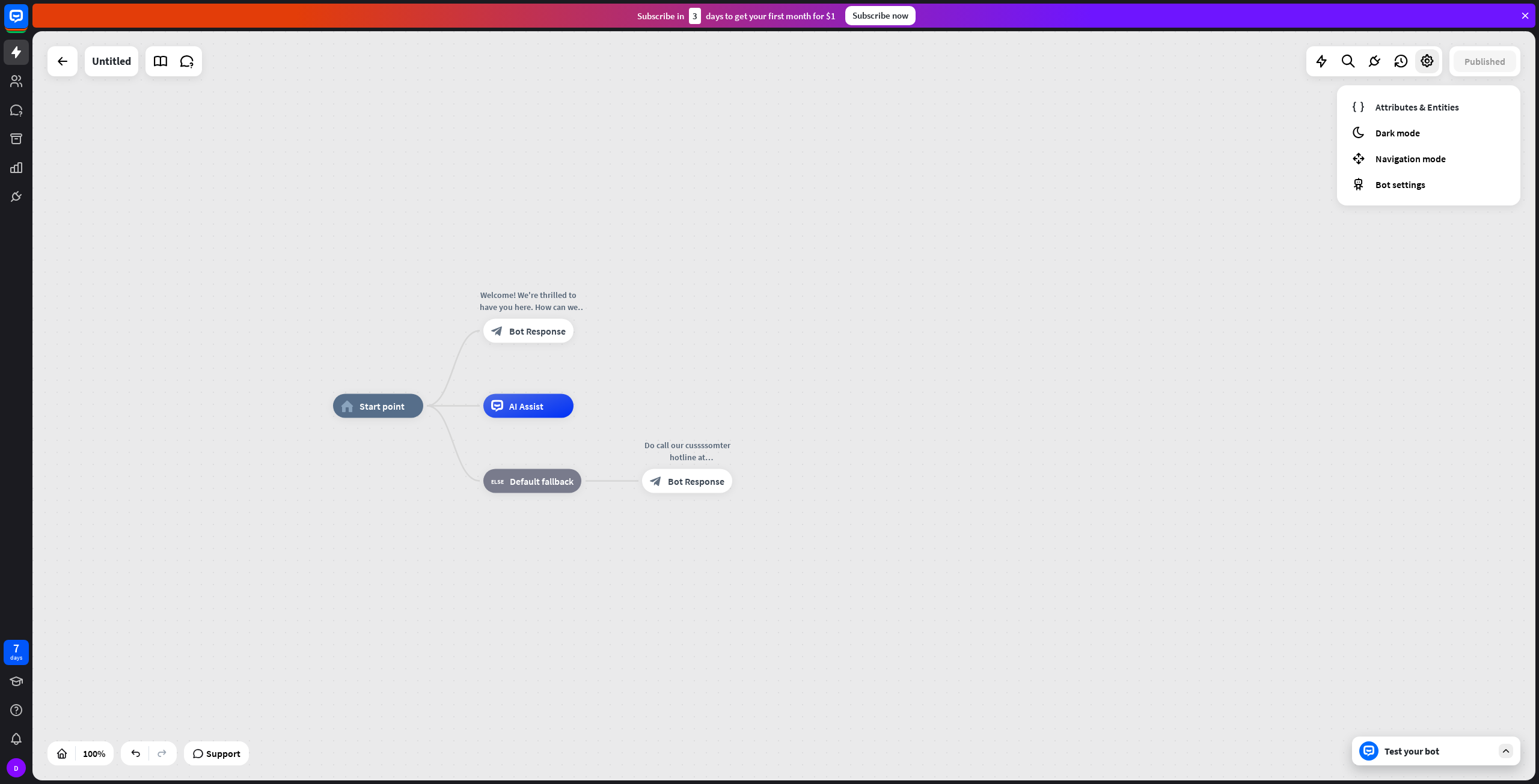
click at [1226, 206] on div "home_2 Start point Welcome! We're thrilled to have you here. How can we assist …" at bounding box center [784, 406] width 1503 height 749
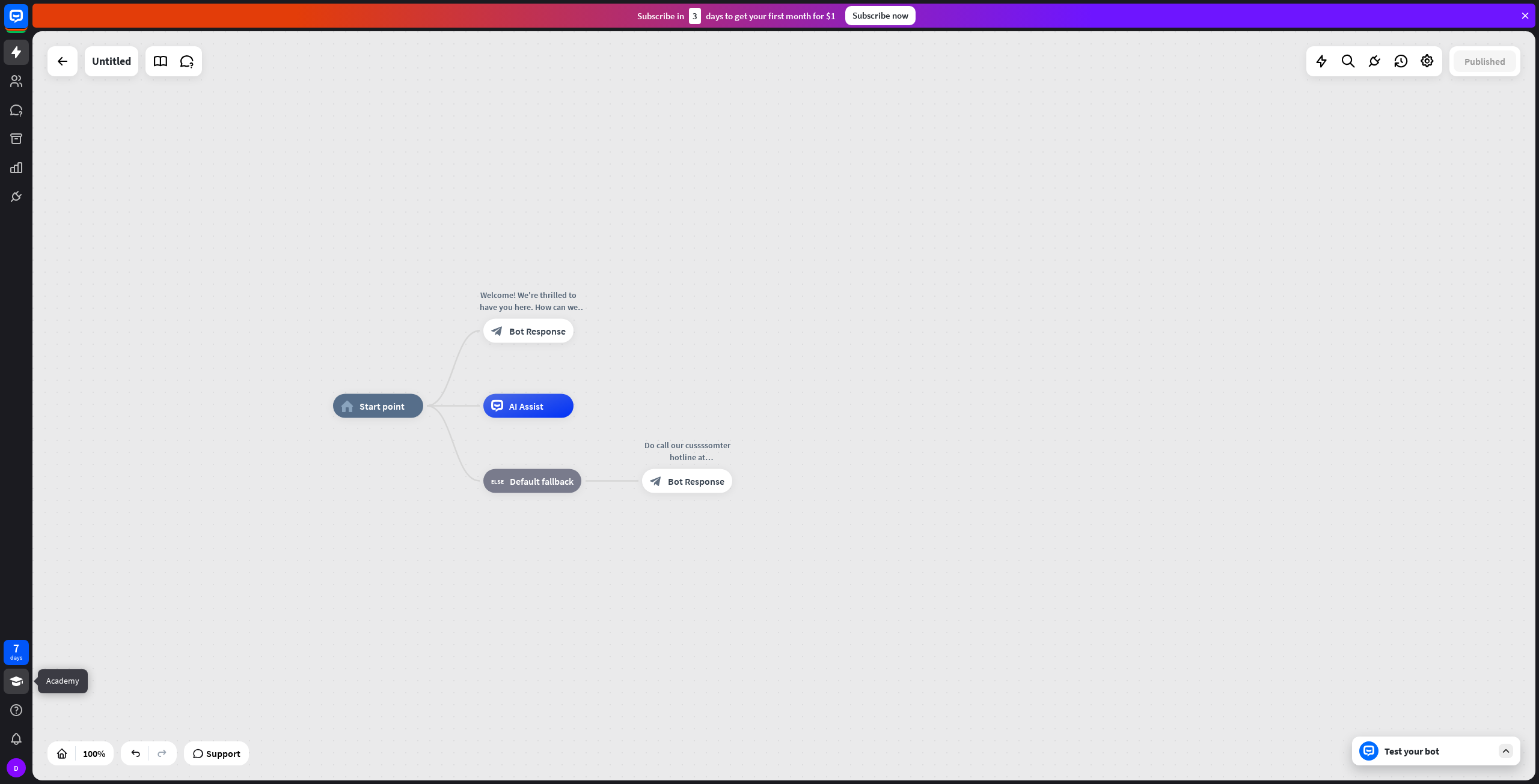
click at [26, 669] on link at bounding box center [17, 682] width 25 height 25
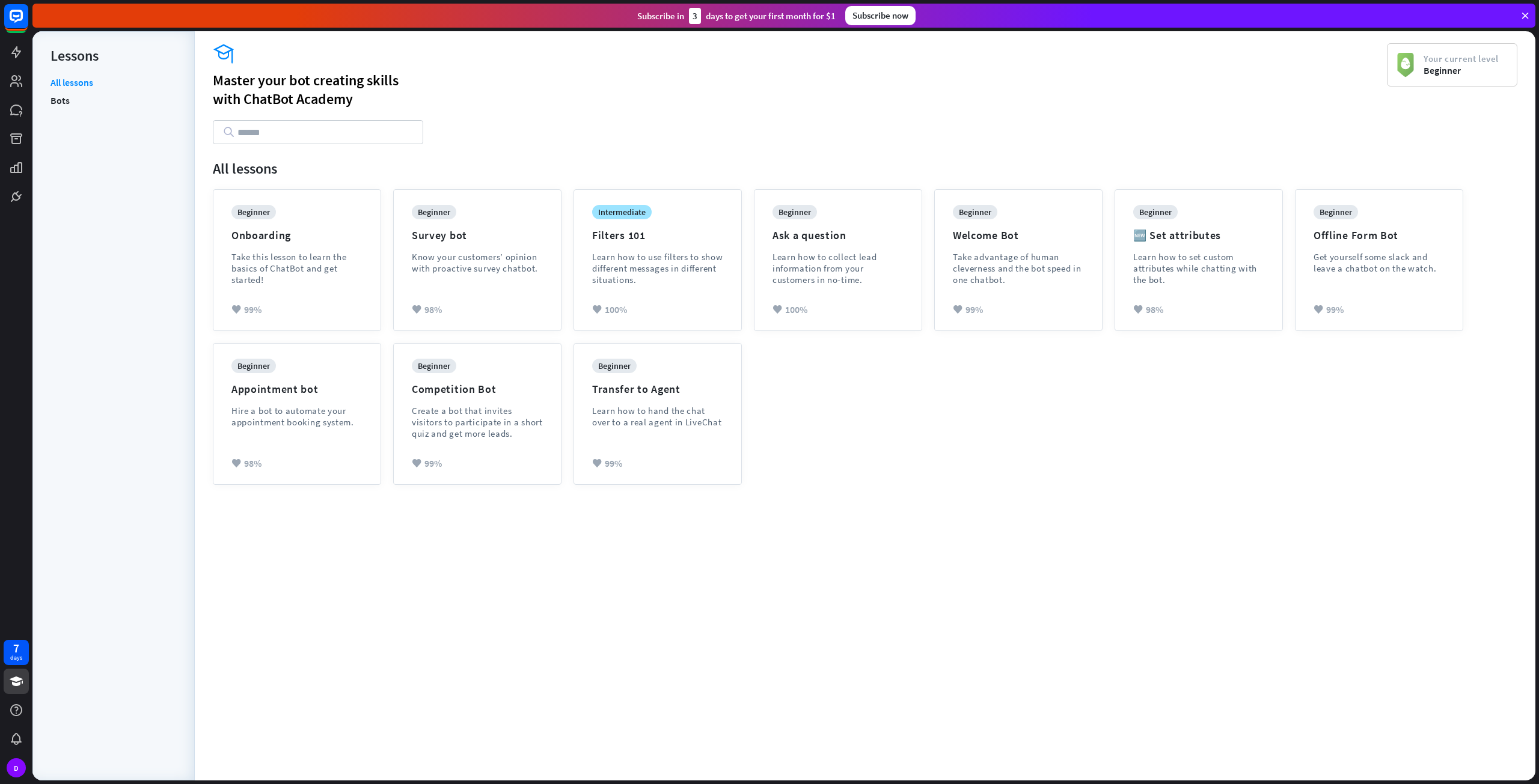
click at [14, 123] on div at bounding box center [16, 104] width 32 height 209
click at [28, 136] on link at bounding box center [17, 139] width 25 height 25
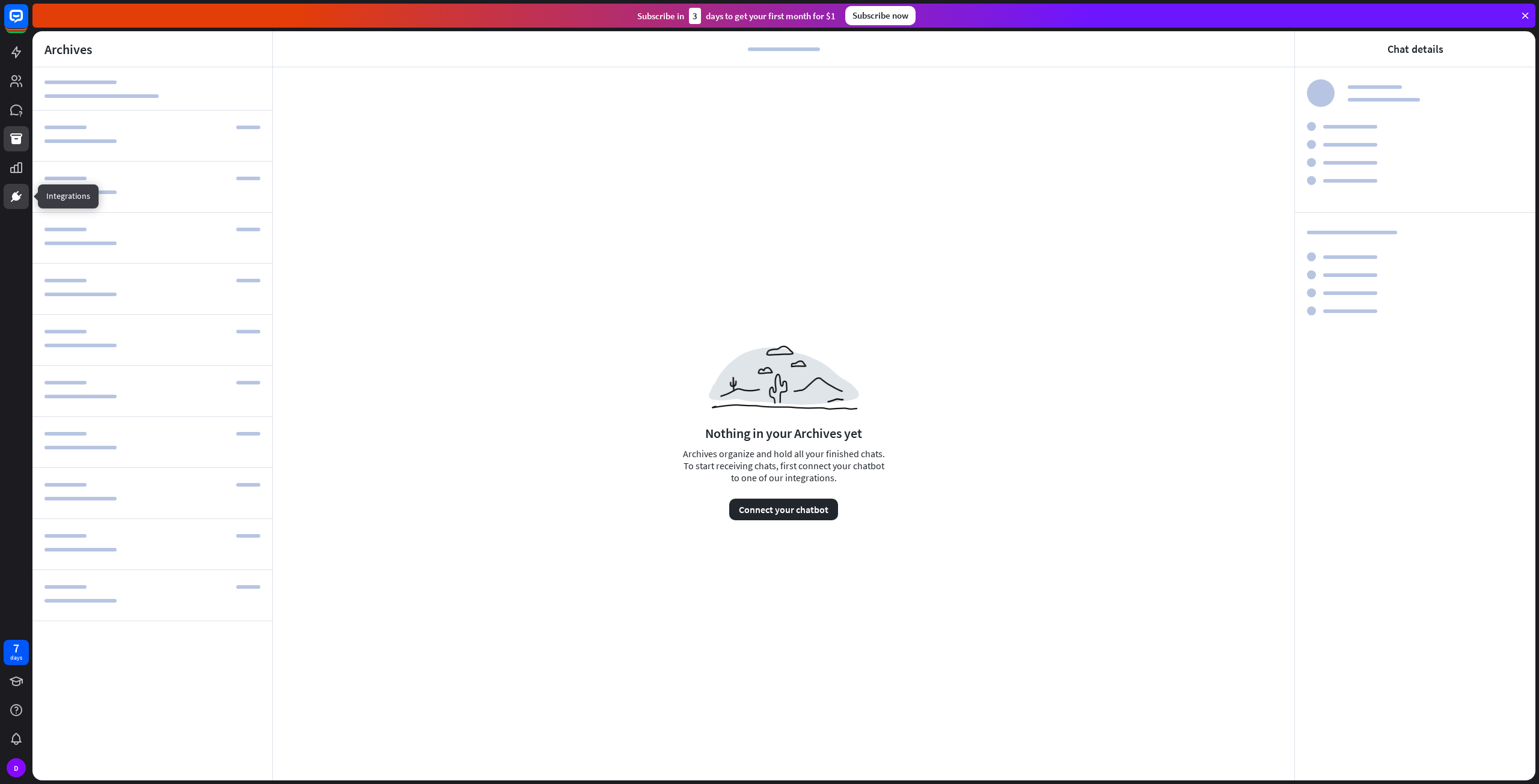
click at [12, 205] on link at bounding box center [17, 196] width 25 height 25
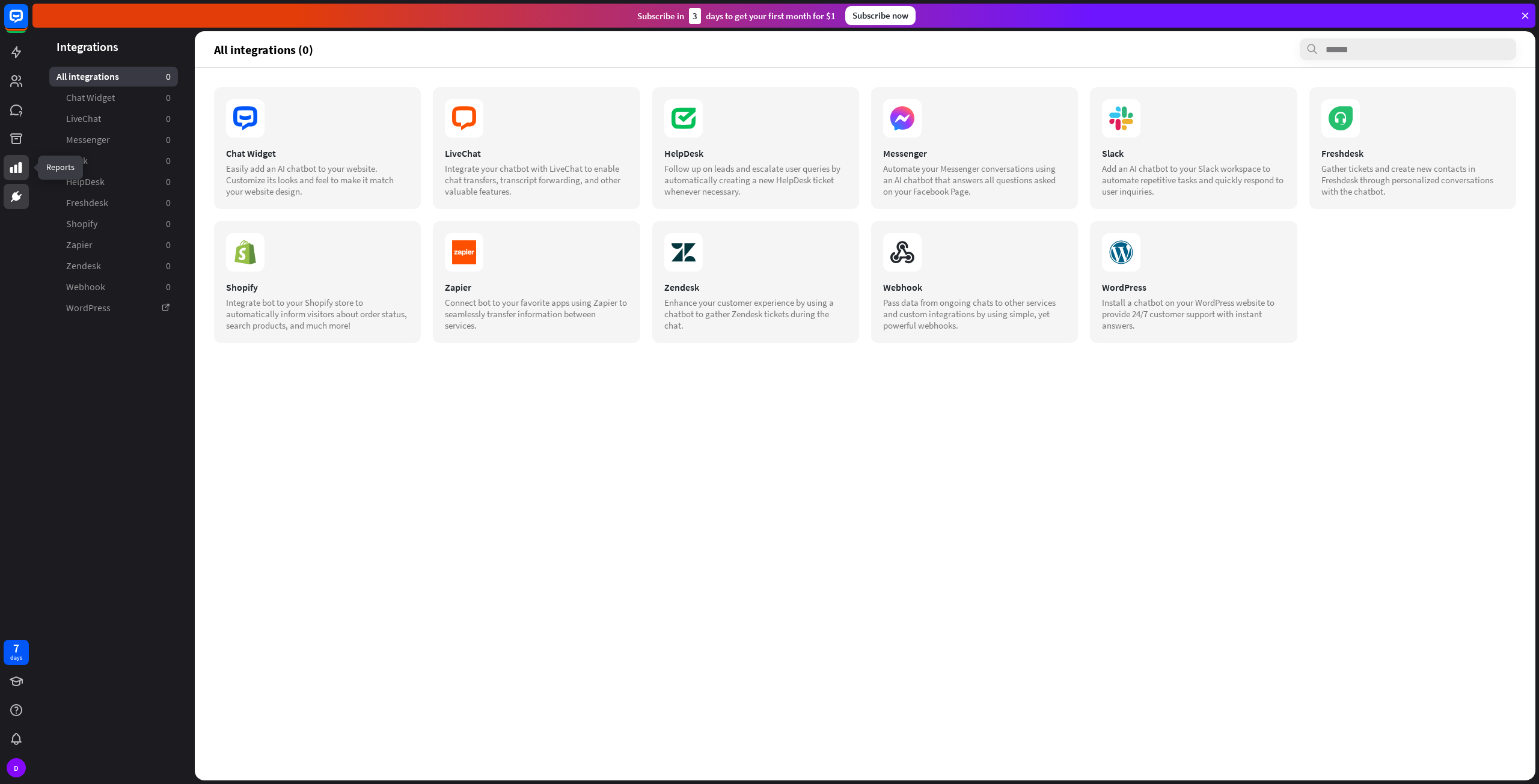
click at [12, 165] on icon at bounding box center [16, 168] width 14 height 14
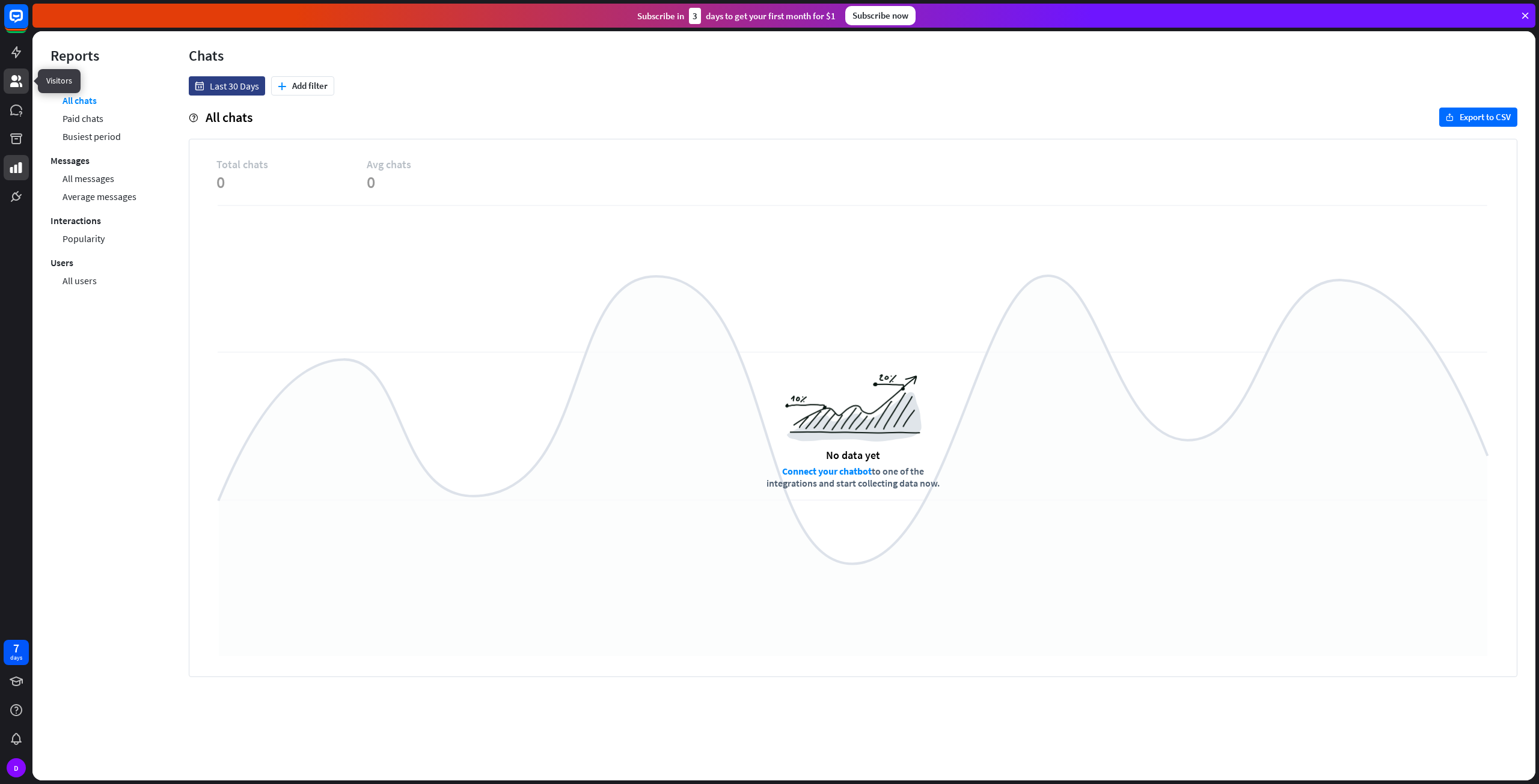
click at [24, 93] on link at bounding box center [17, 81] width 25 height 25
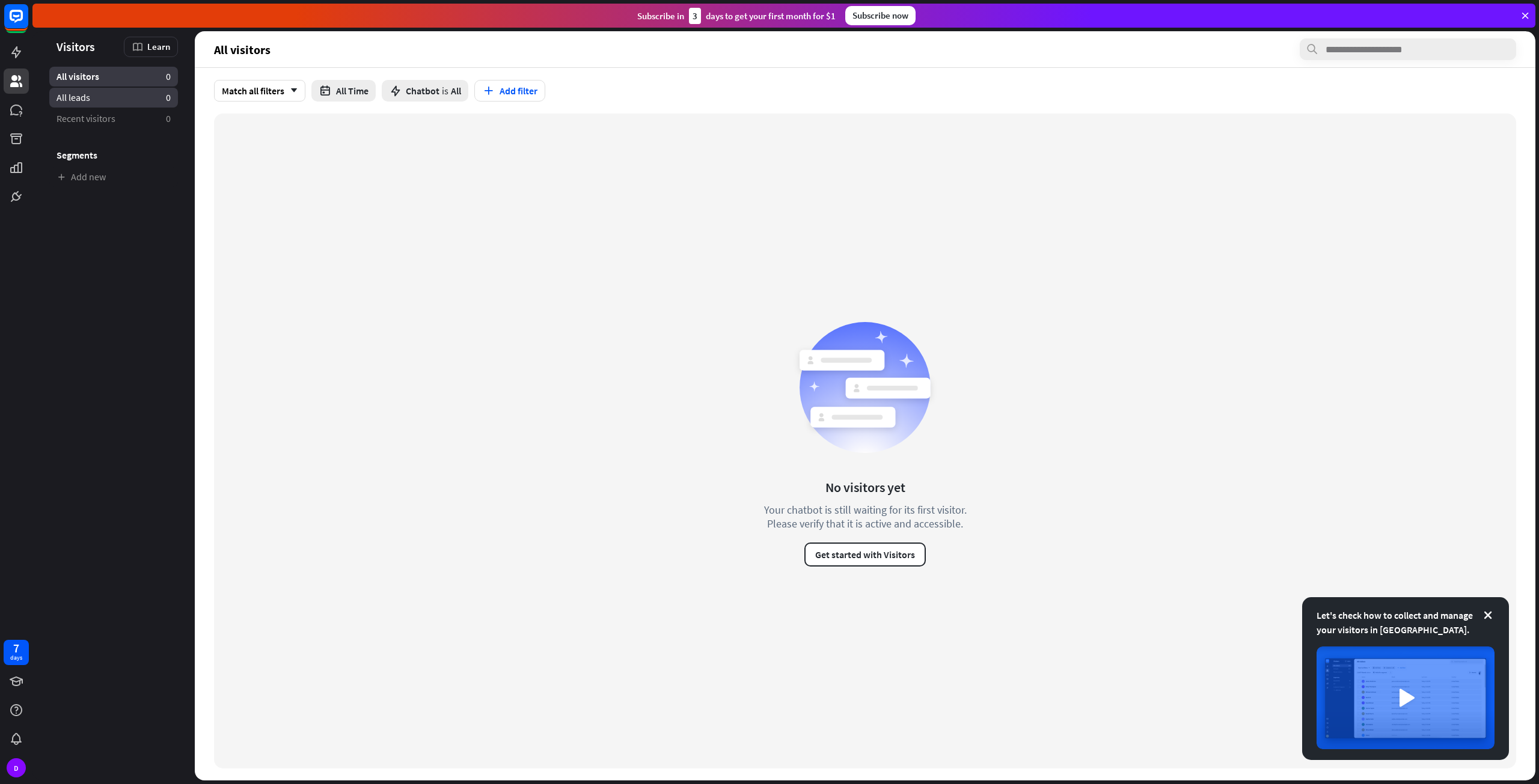
click at [86, 97] on span "All leads" at bounding box center [73, 98] width 34 height 13
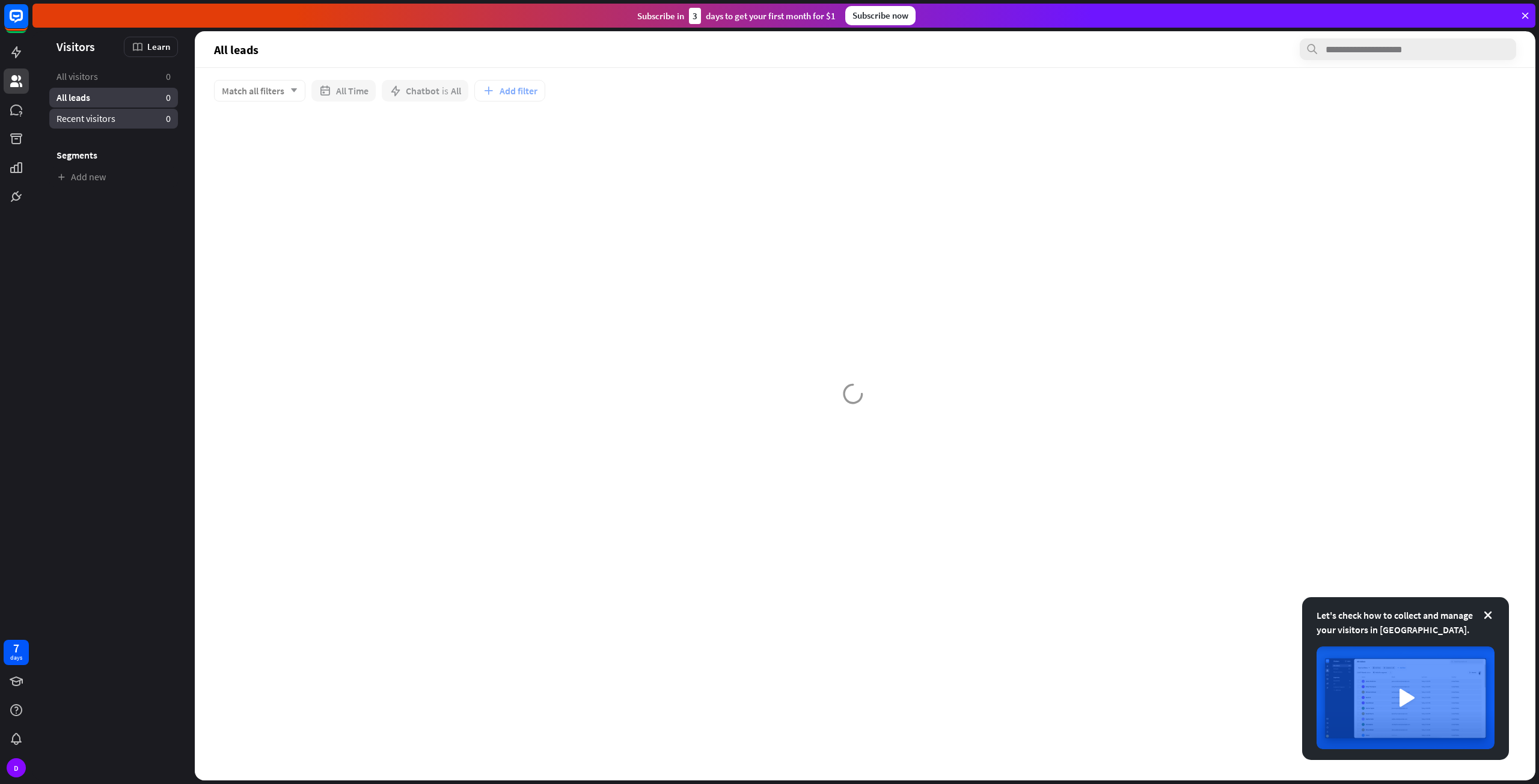
click at [120, 113] on link "Recent visitors 0" at bounding box center [114, 118] width 129 height 20
click at [19, 58] on icon at bounding box center [16, 52] width 14 height 14
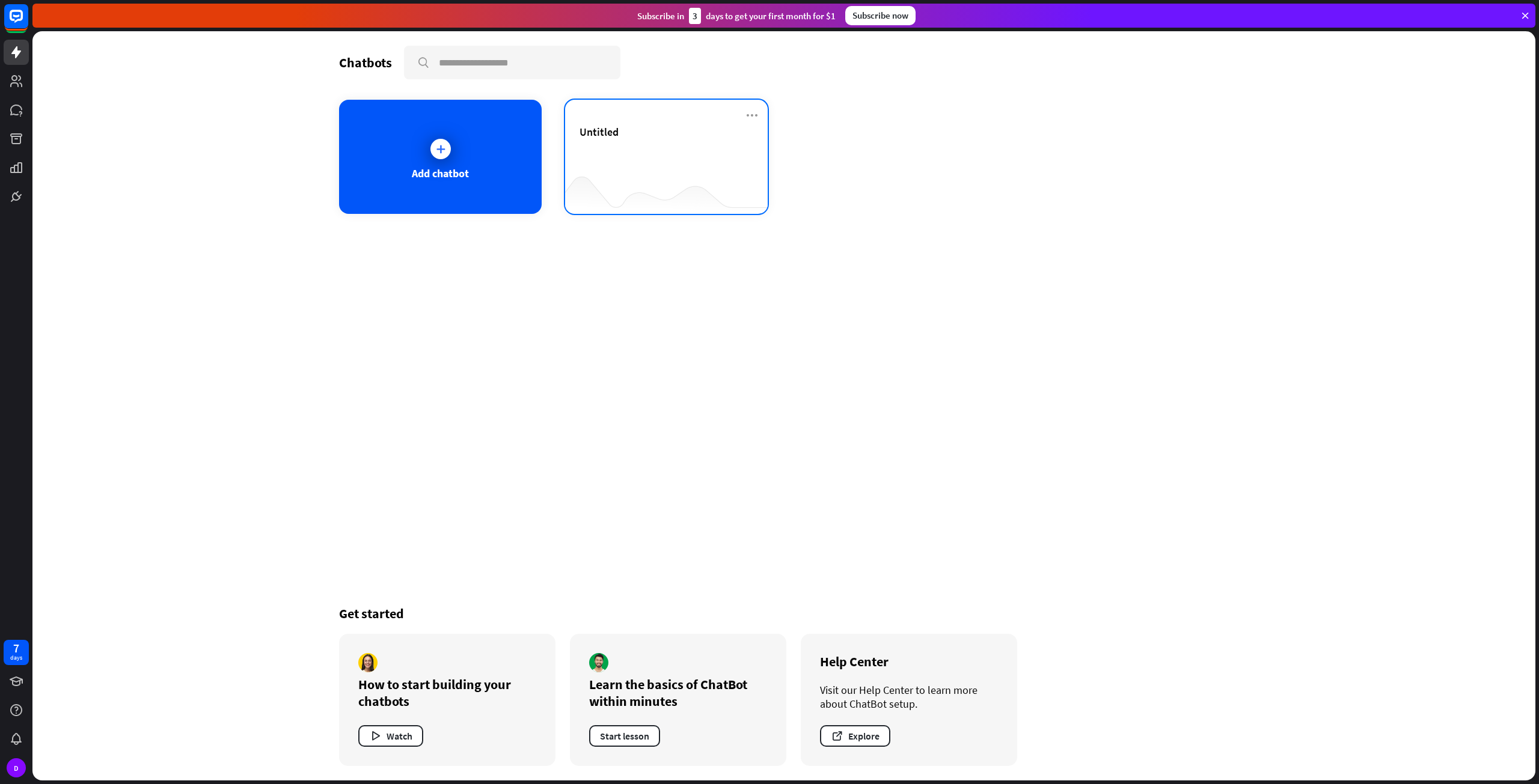
click at [725, 138] on div "Untitled" at bounding box center [666, 132] width 173 height 14
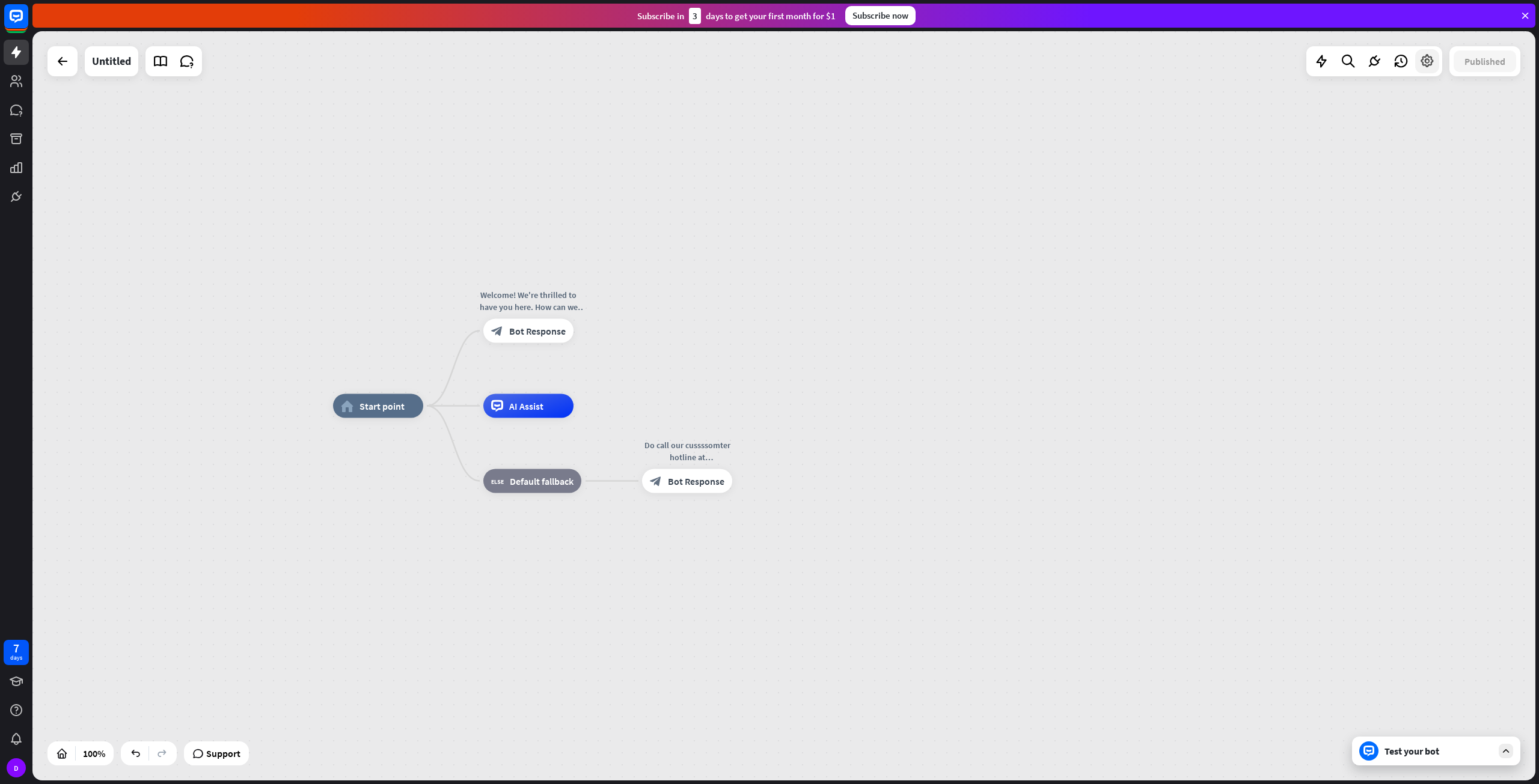
click at [1428, 53] on div at bounding box center [1427, 61] width 24 height 24
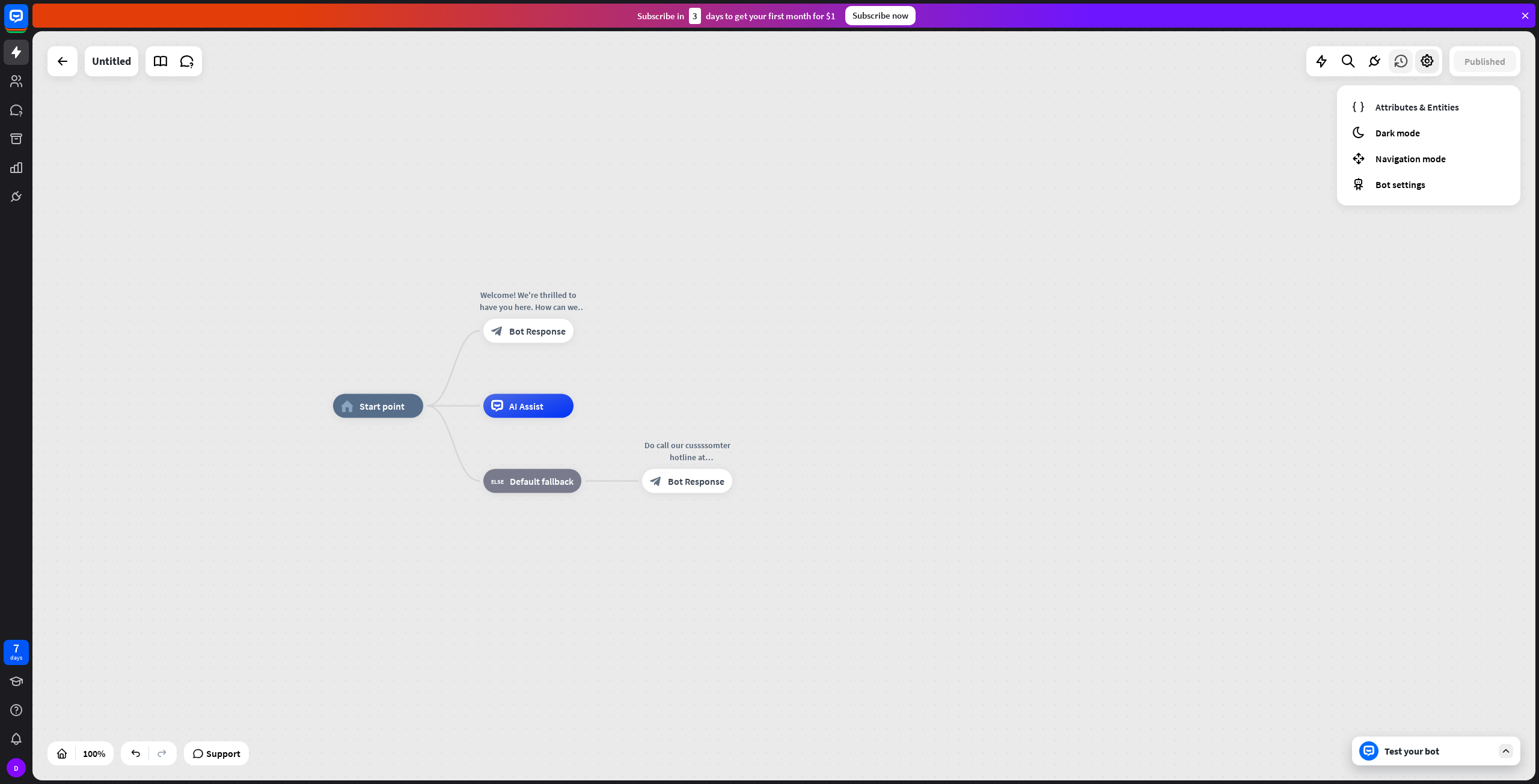
click at [1389, 64] on div at bounding box center [1400, 61] width 24 height 24
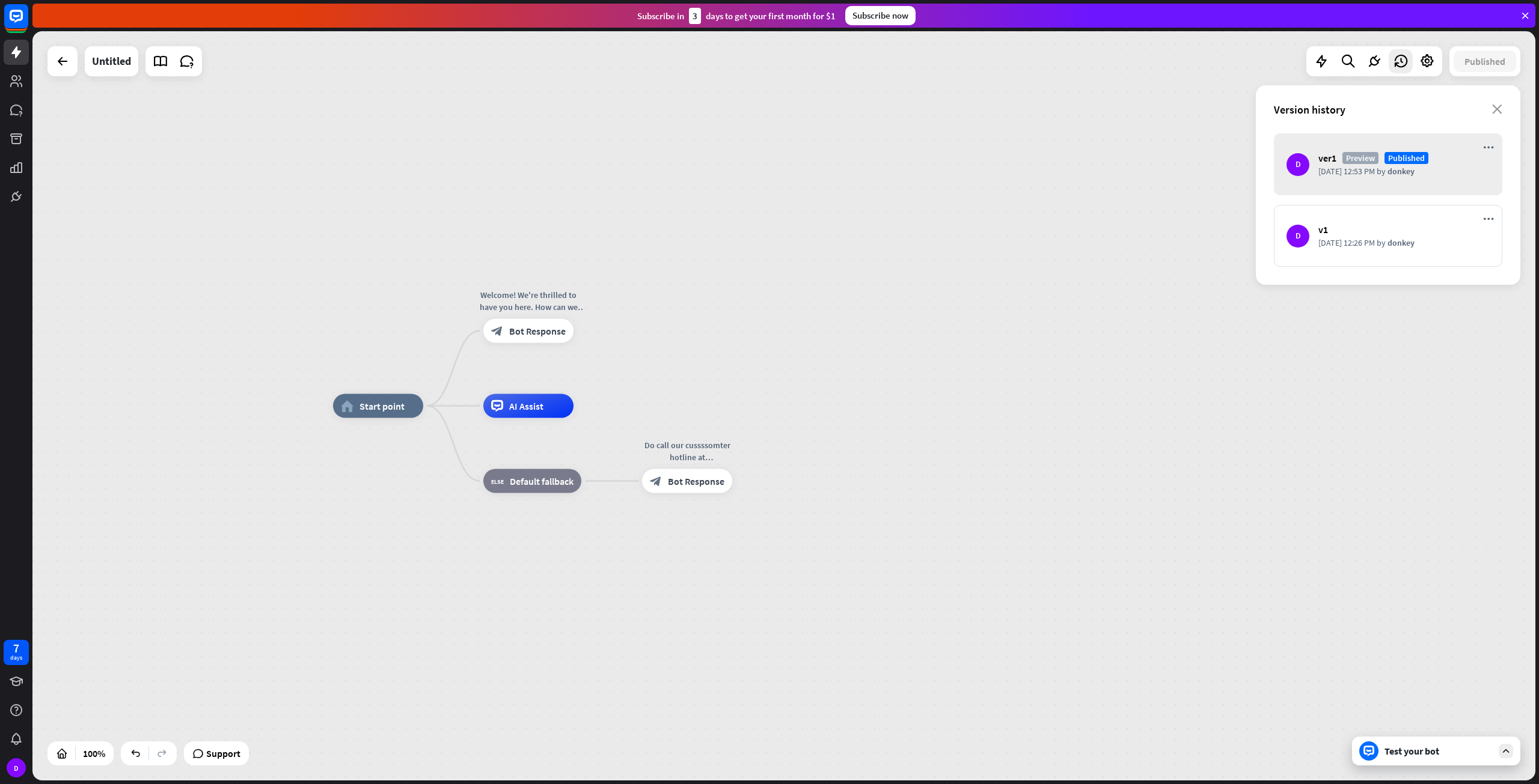
click at [1444, 176] on div "D ver1 [GEOGRAPHIC_DATA] Published [DATE] 12:53 PM by donkey" at bounding box center [1388, 164] width 229 height 62
click at [864, 310] on div "home_2 Start point Welcome! We're thrilled to have you here. How can we assist …" at bounding box center [784, 406] width 1503 height 749
click at [260, 606] on div "home_2 Start point Welcome! We're thrilled to have you here. How can we assist …" at bounding box center [784, 406] width 1503 height 749
click at [192, 65] on icon at bounding box center [187, 61] width 16 height 16
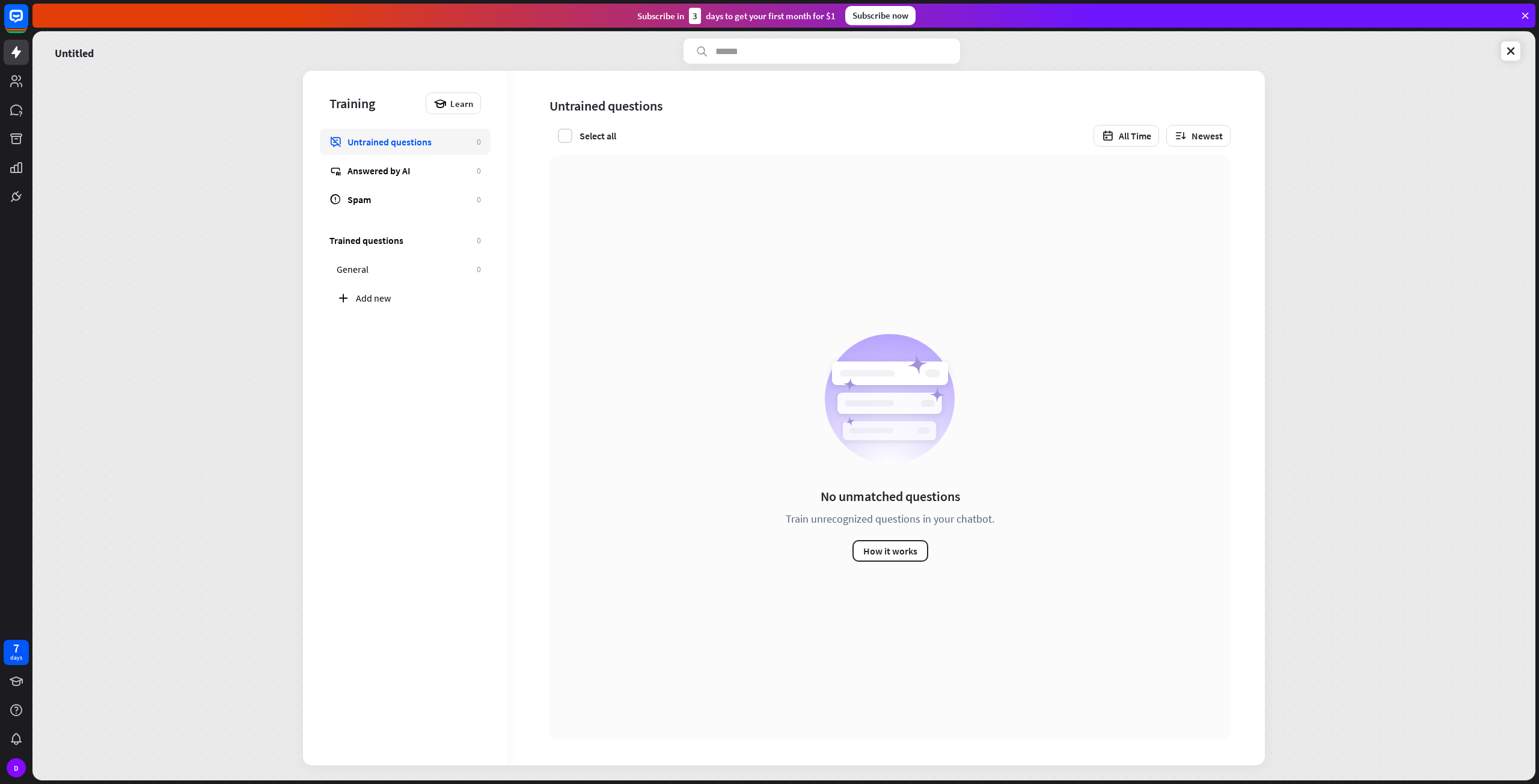
click at [568, 145] on div "Select all All Time Newest" at bounding box center [890, 136] width 681 height 21
click at [553, 132] on div "Select all" at bounding box center [583, 136] width 67 height 14
click at [50, 262] on div "Untitled Training Learn Untrained questions 0 Answered by AI 0 Spam 0 Trained q…" at bounding box center [784, 406] width 1503 height 749
click at [19, 14] on rect at bounding box center [17, 17] width 27 height 27
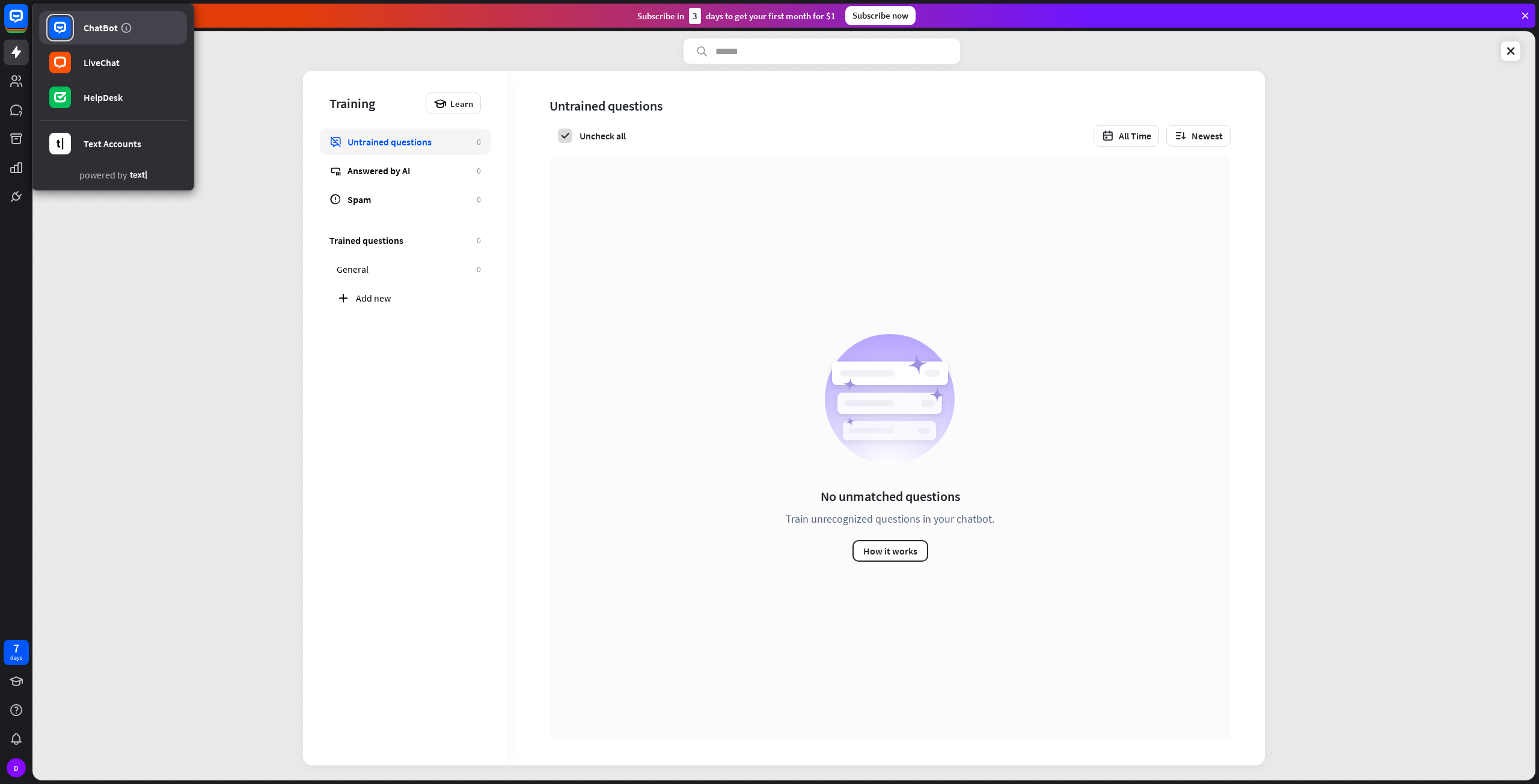
click at [59, 29] on rect at bounding box center [60, 27] width 21 height 21
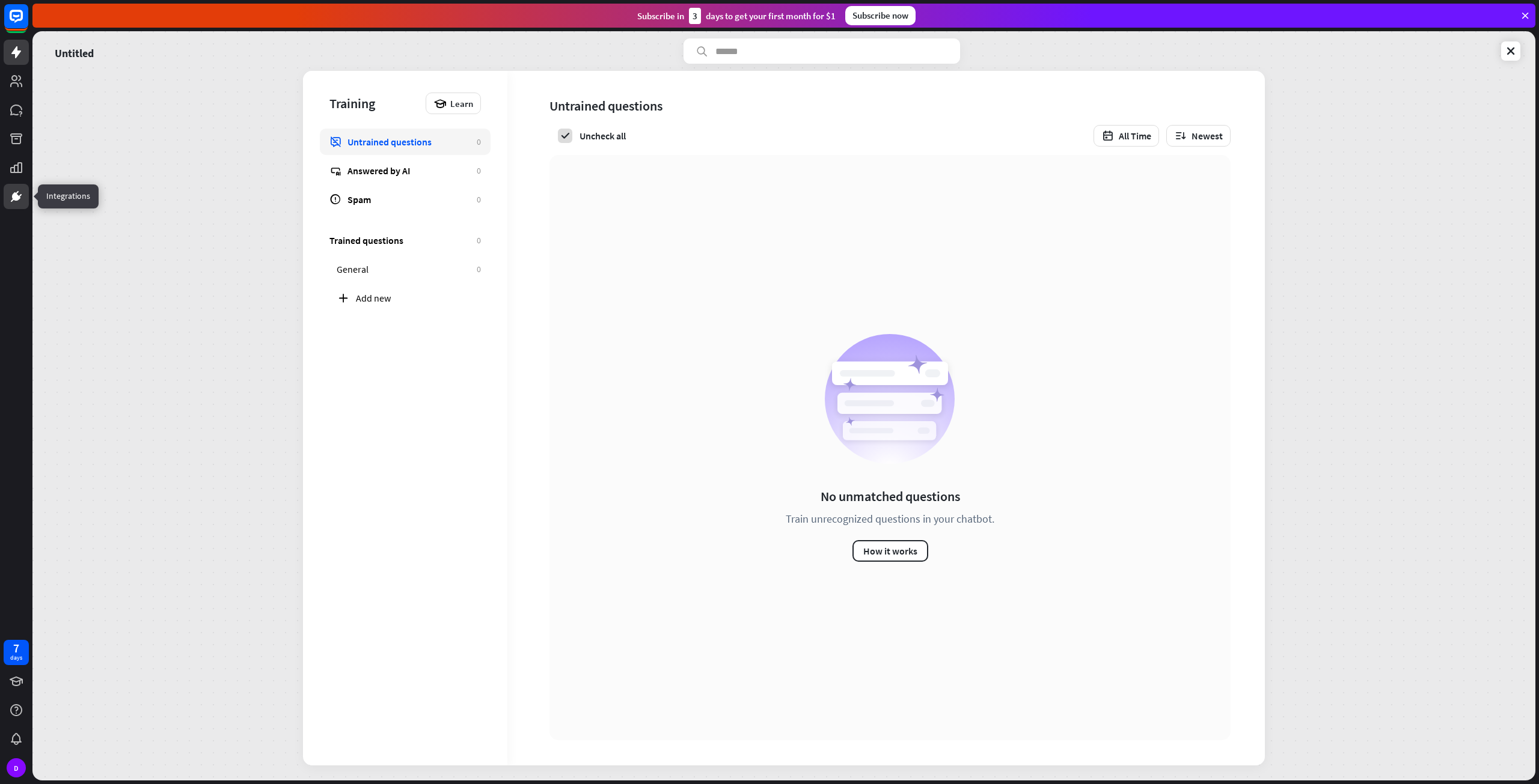
click at [20, 188] on link at bounding box center [17, 196] width 25 height 25
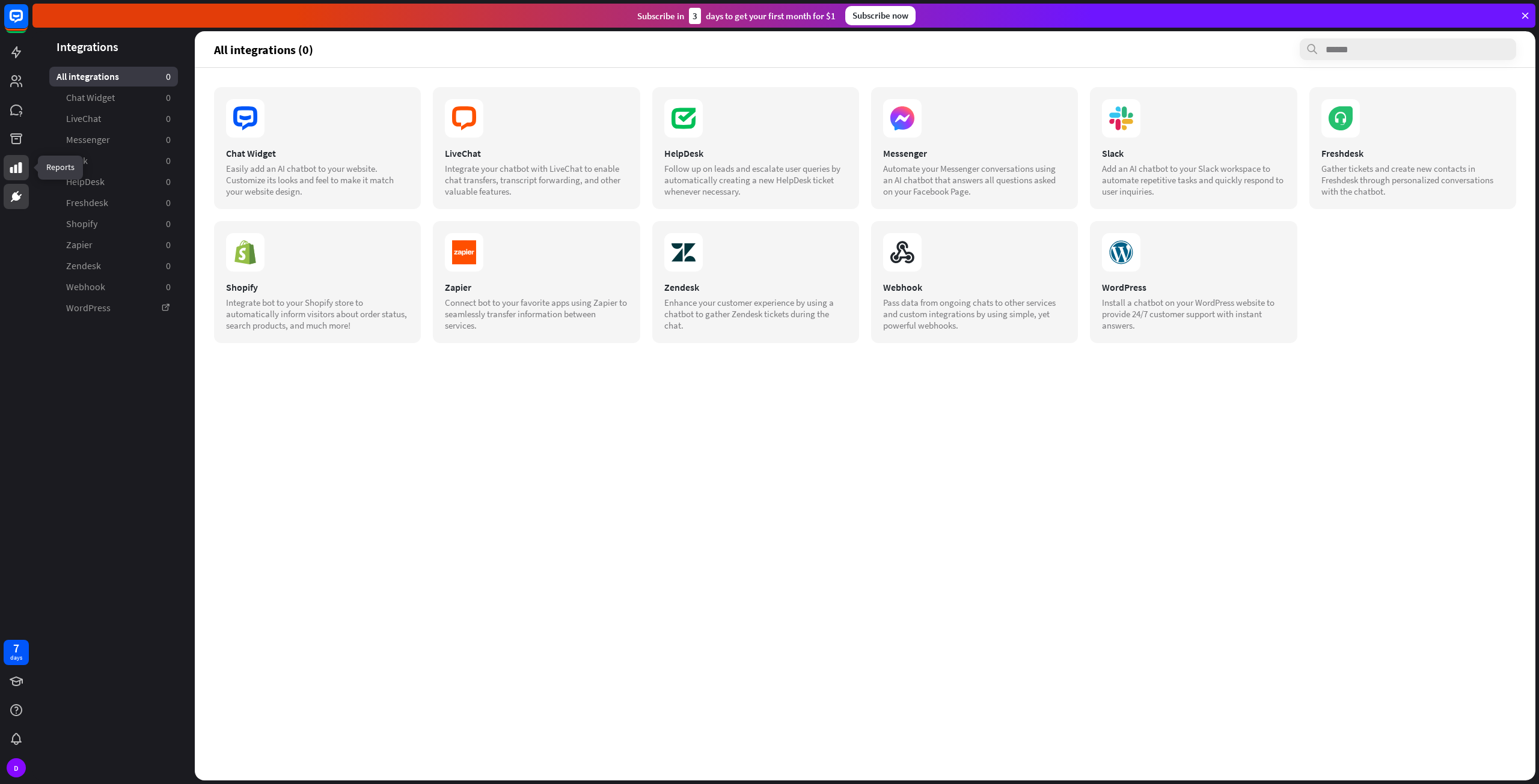
click at [19, 155] on link at bounding box center [17, 168] width 25 height 25
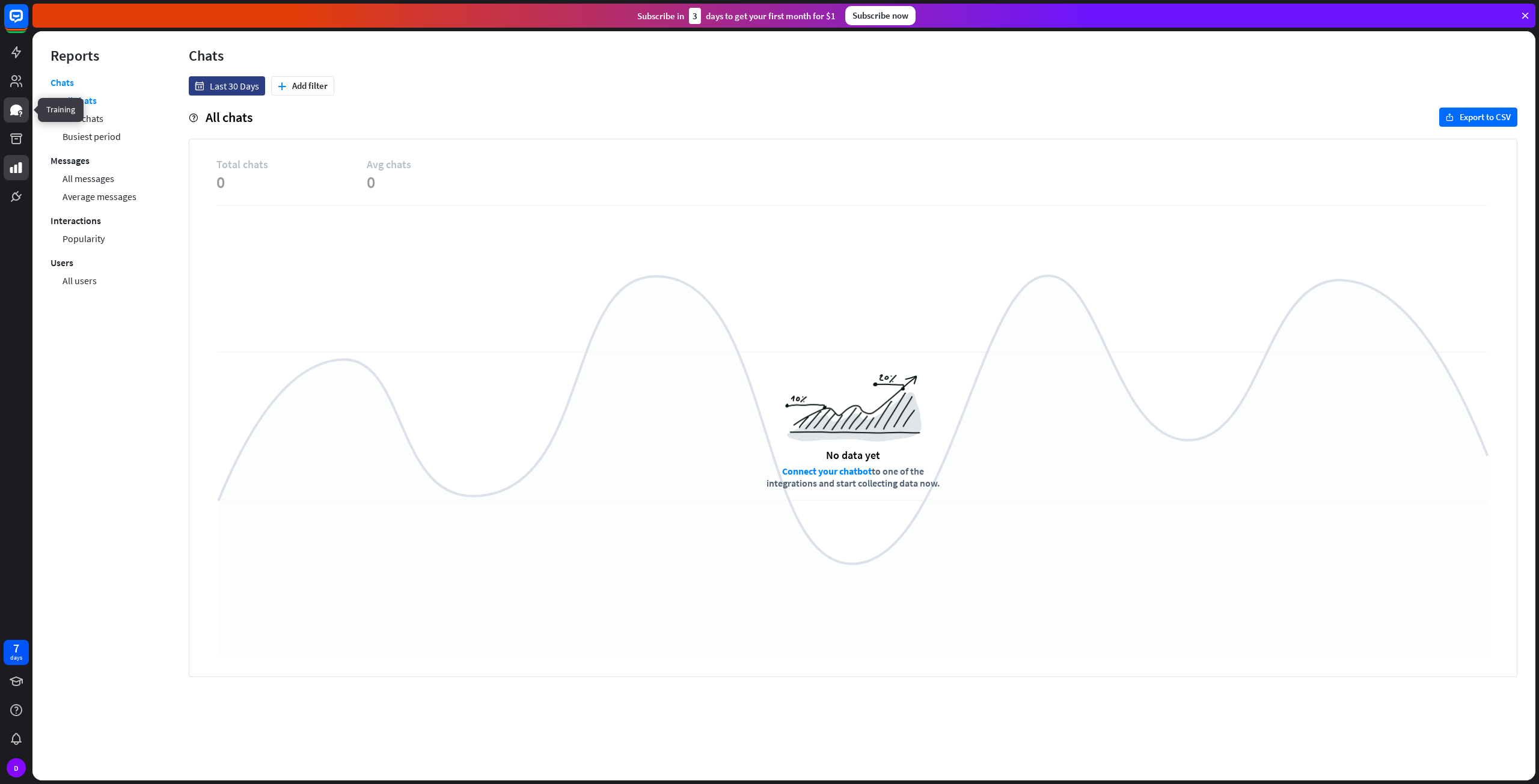
click at [23, 105] on icon at bounding box center [16, 110] width 14 height 14
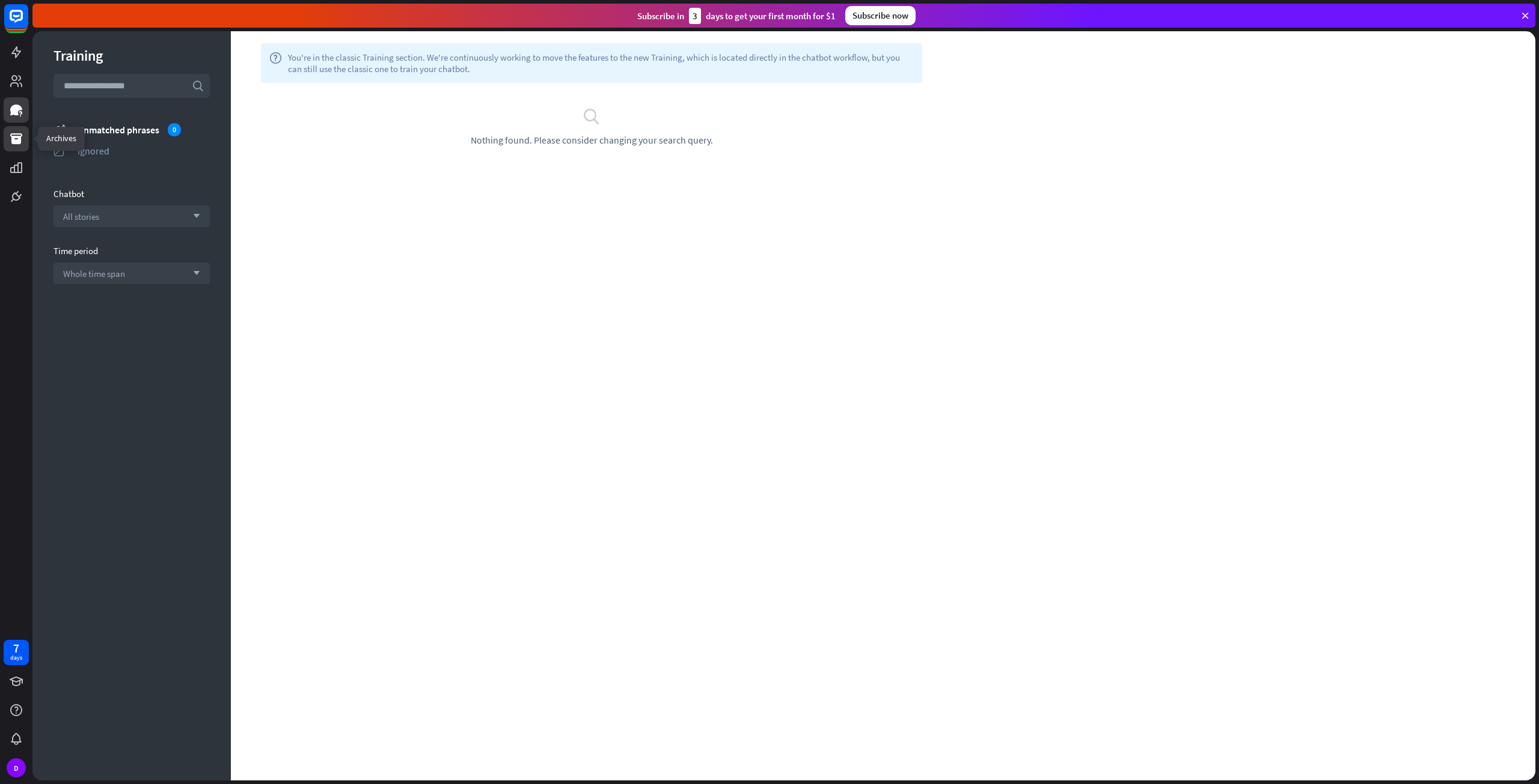
click at [8, 136] on link at bounding box center [17, 139] width 25 height 25
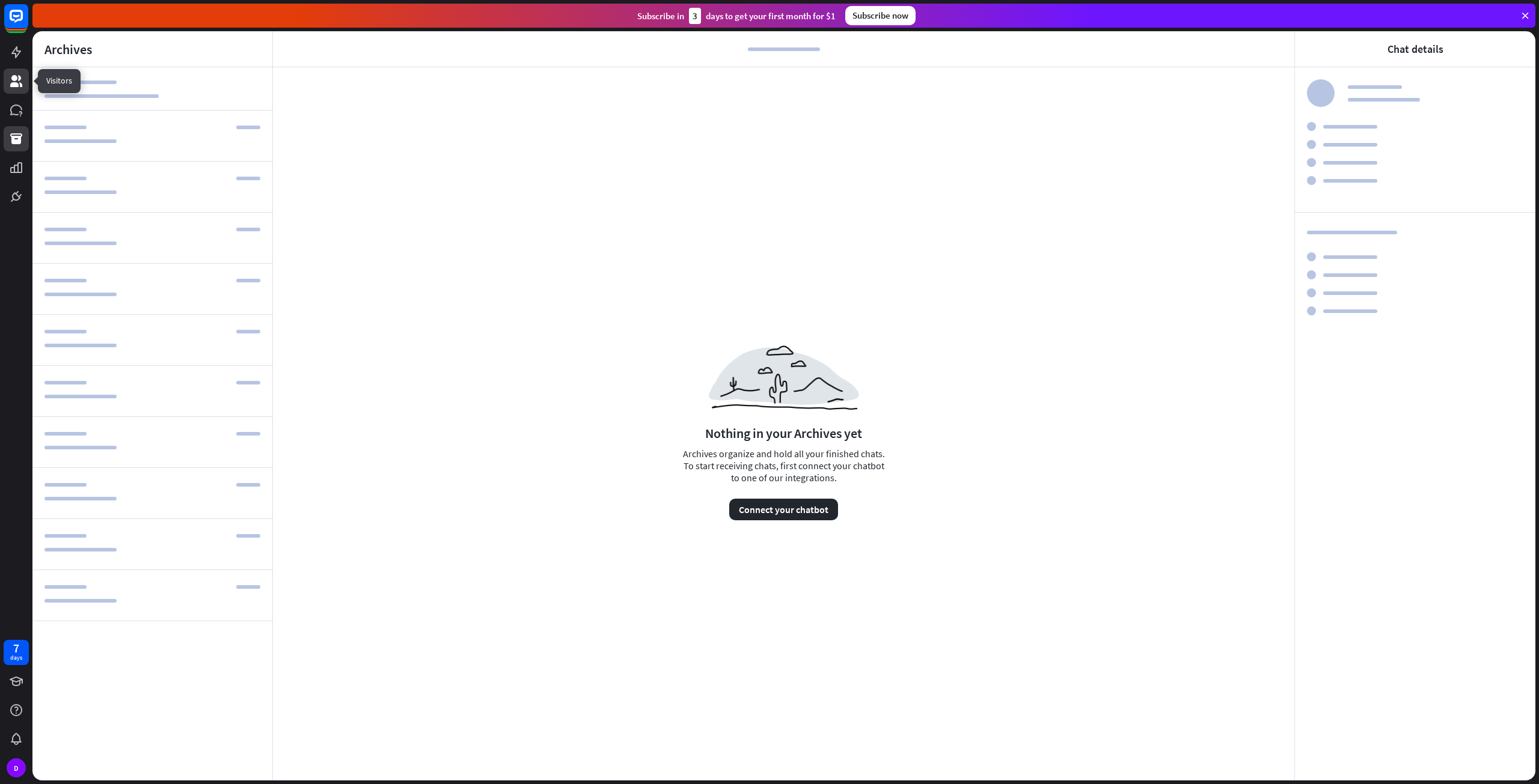
click at [17, 69] on link at bounding box center [17, 81] width 25 height 25
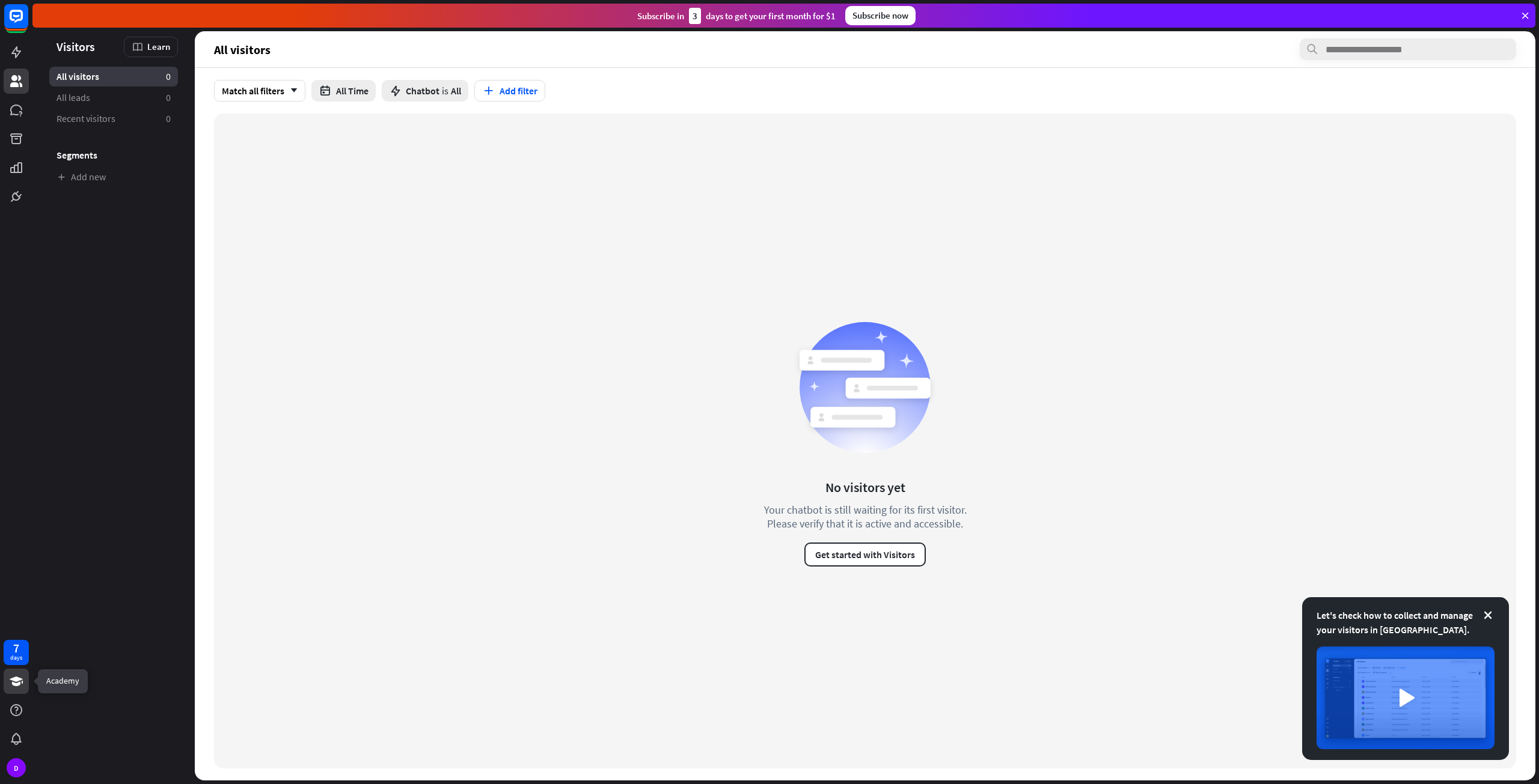
click at [17, 689] on link at bounding box center [17, 682] width 25 height 25
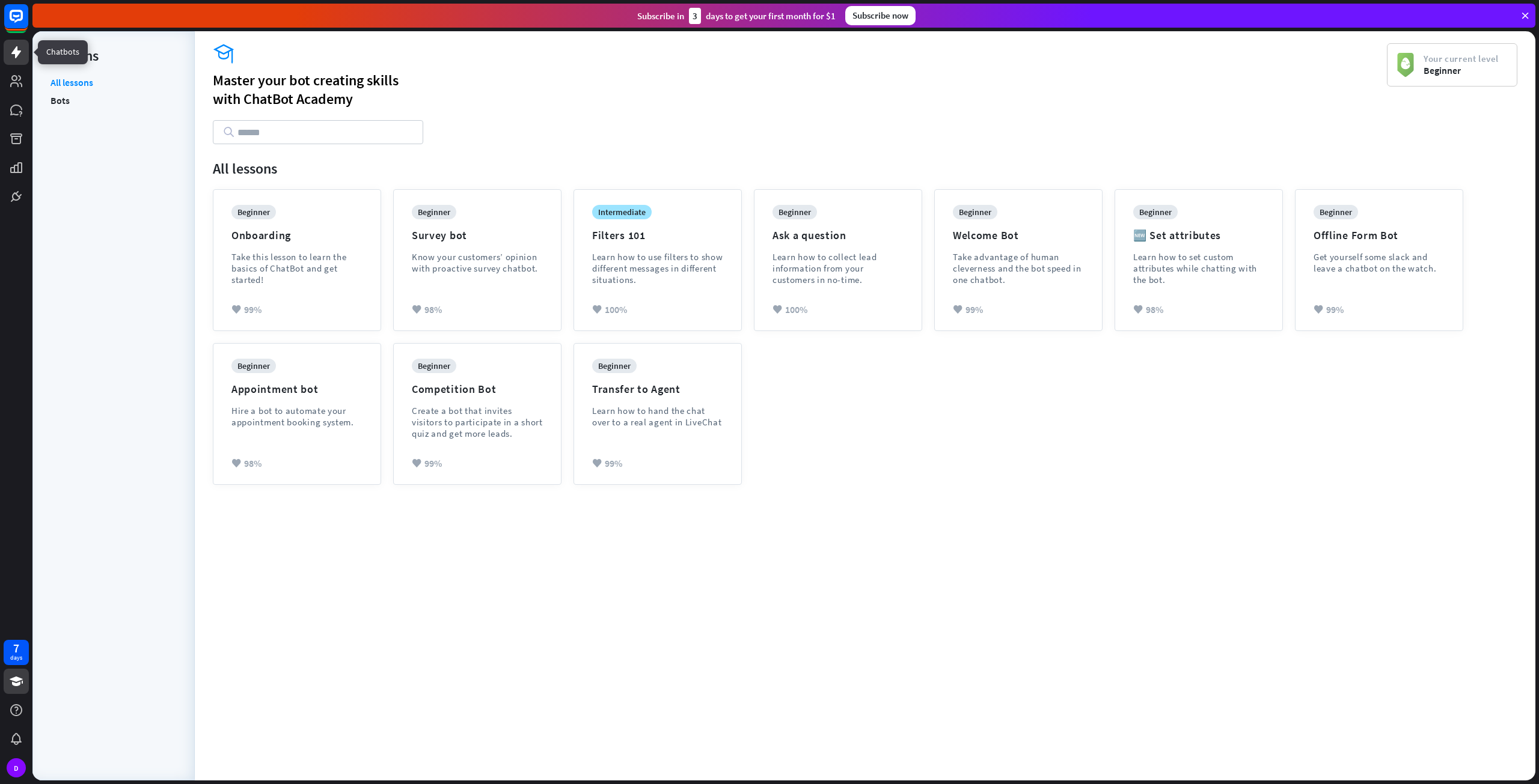
click at [20, 55] on icon at bounding box center [16, 52] width 14 height 14
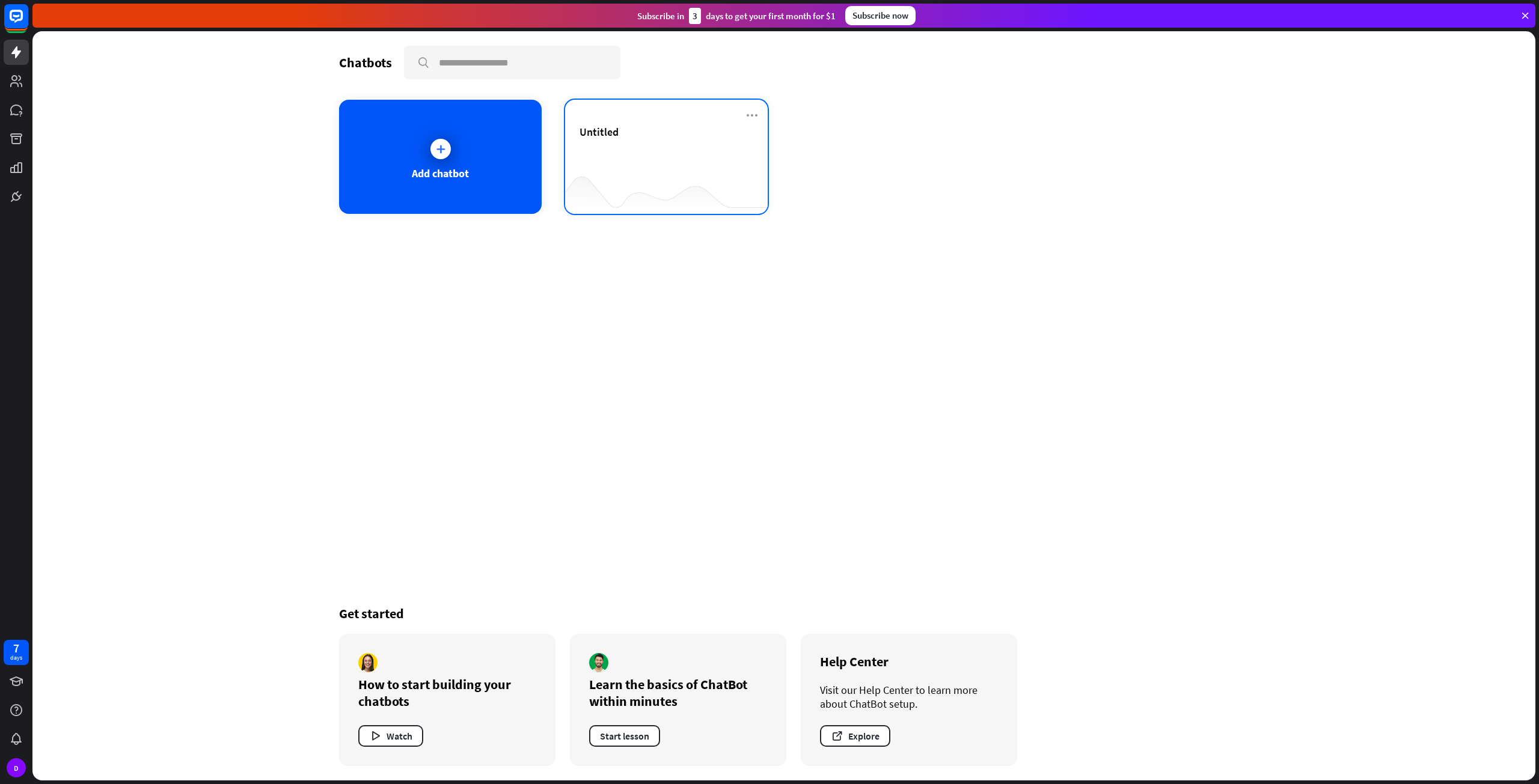
click at [607, 158] on div "Untitled" at bounding box center [666, 146] width 173 height 42
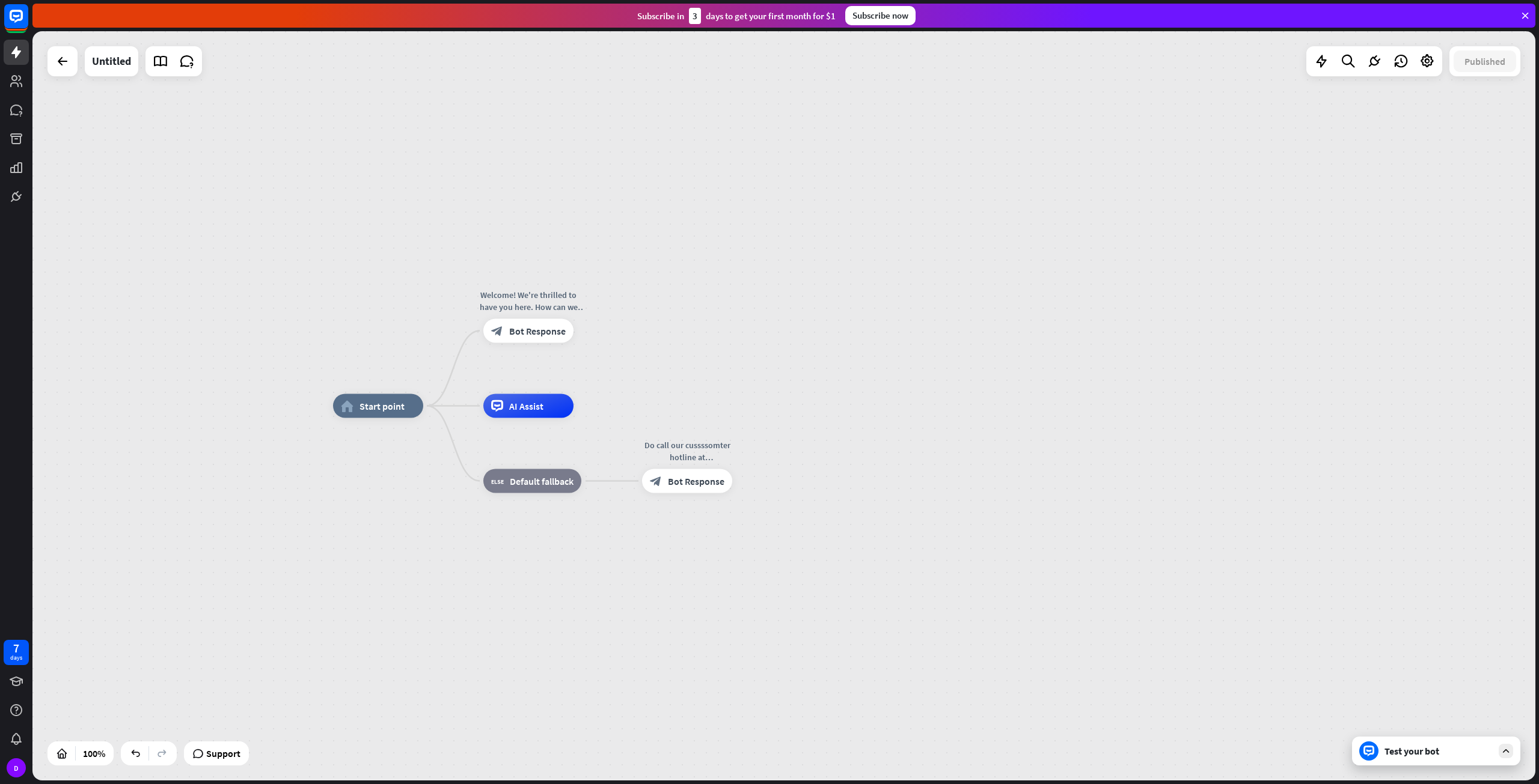
drag, startPoint x: 1538, startPoint y: 8, endPoint x: 1527, endPoint y: 9, distance: 11.0
click at [1530, 9] on div "Subscribe [DATE] to get your first month for $1 Subscribe now" at bounding box center [785, 16] width 1507 height 32
click at [1525, 11] on icon at bounding box center [1525, 16] width 11 height 11
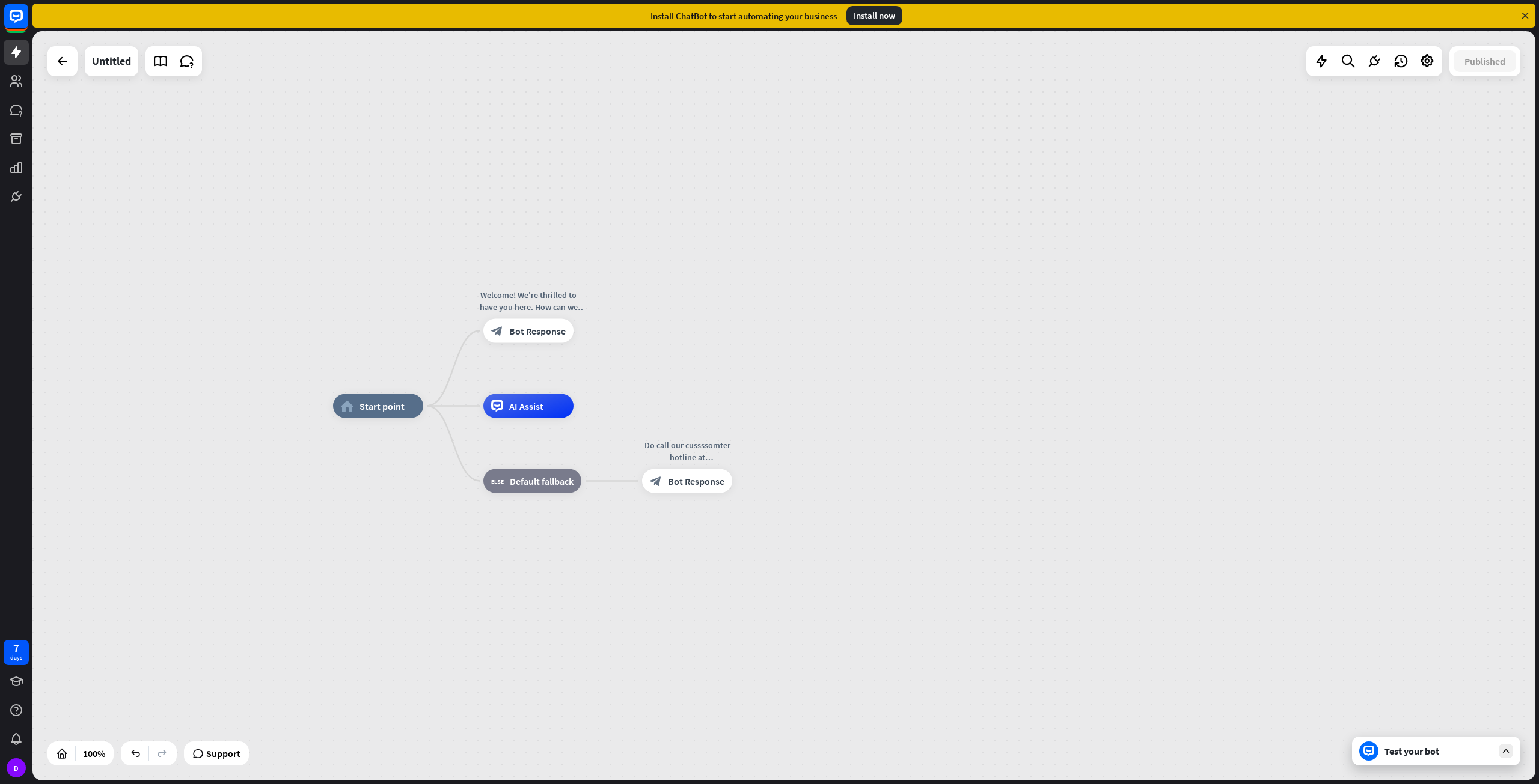
click at [1524, 12] on icon at bounding box center [1525, 16] width 11 height 11
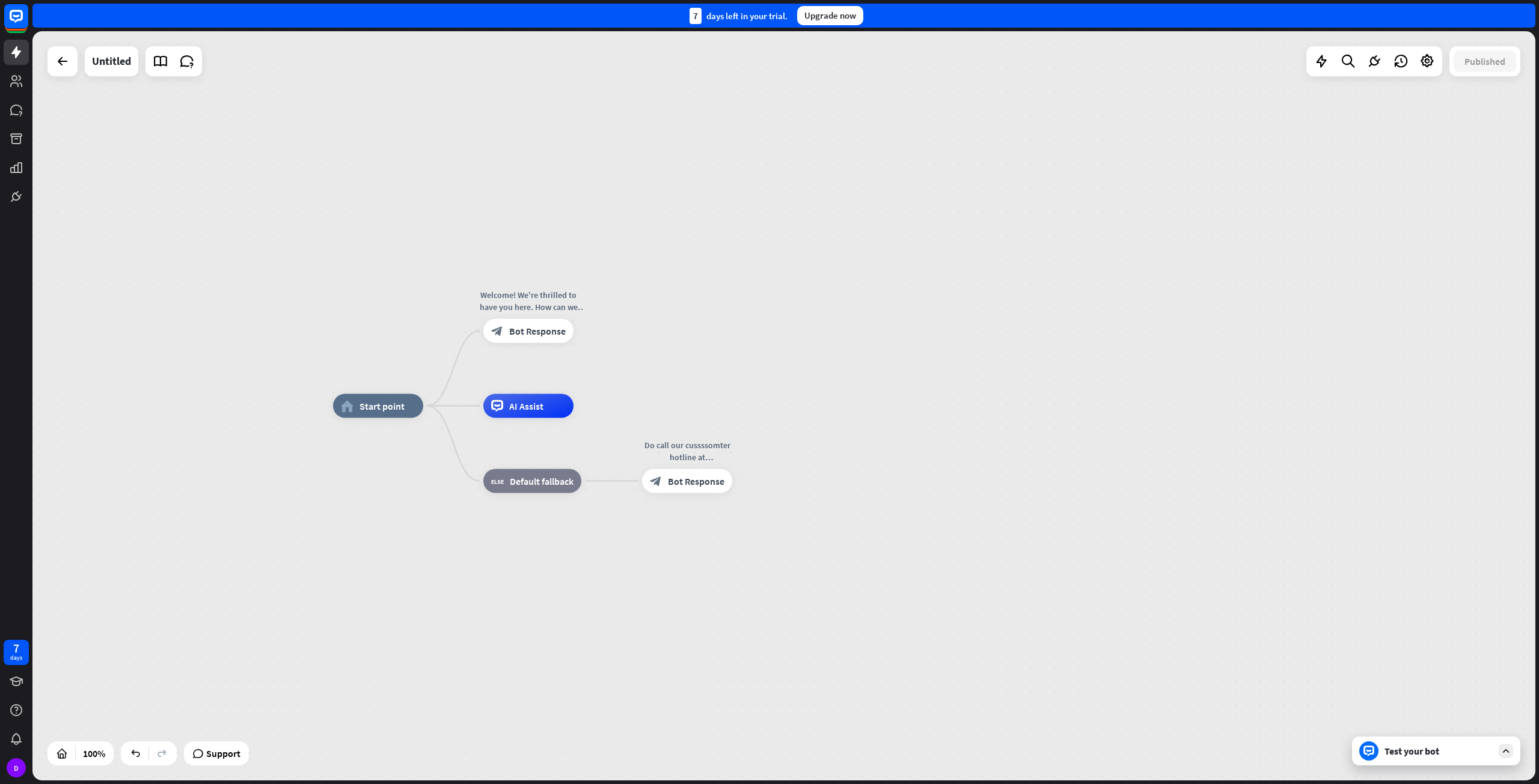
click at [1524, 12] on div "7 days left in your trial. Upgrade now" at bounding box center [784, 16] width 1503 height 24
